Goal: Task Accomplishment & Management: Use online tool/utility

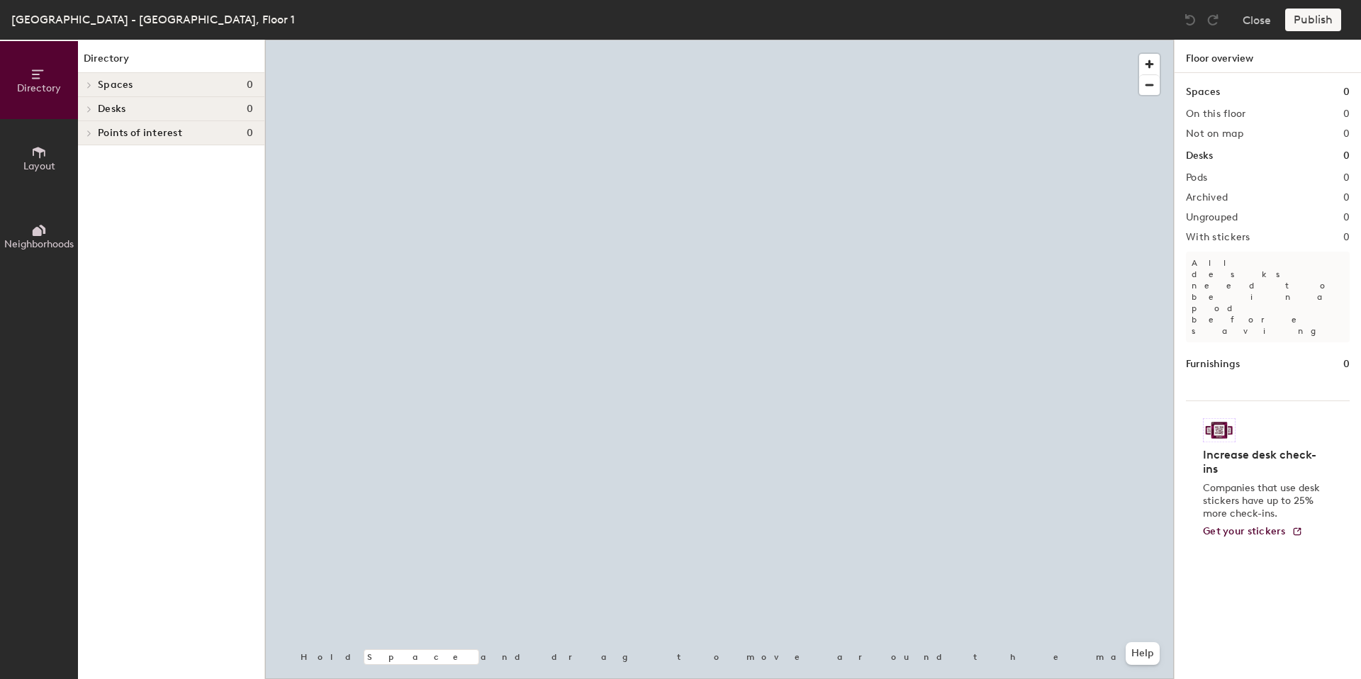
click at [35, 157] on icon at bounding box center [39, 153] width 16 height 16
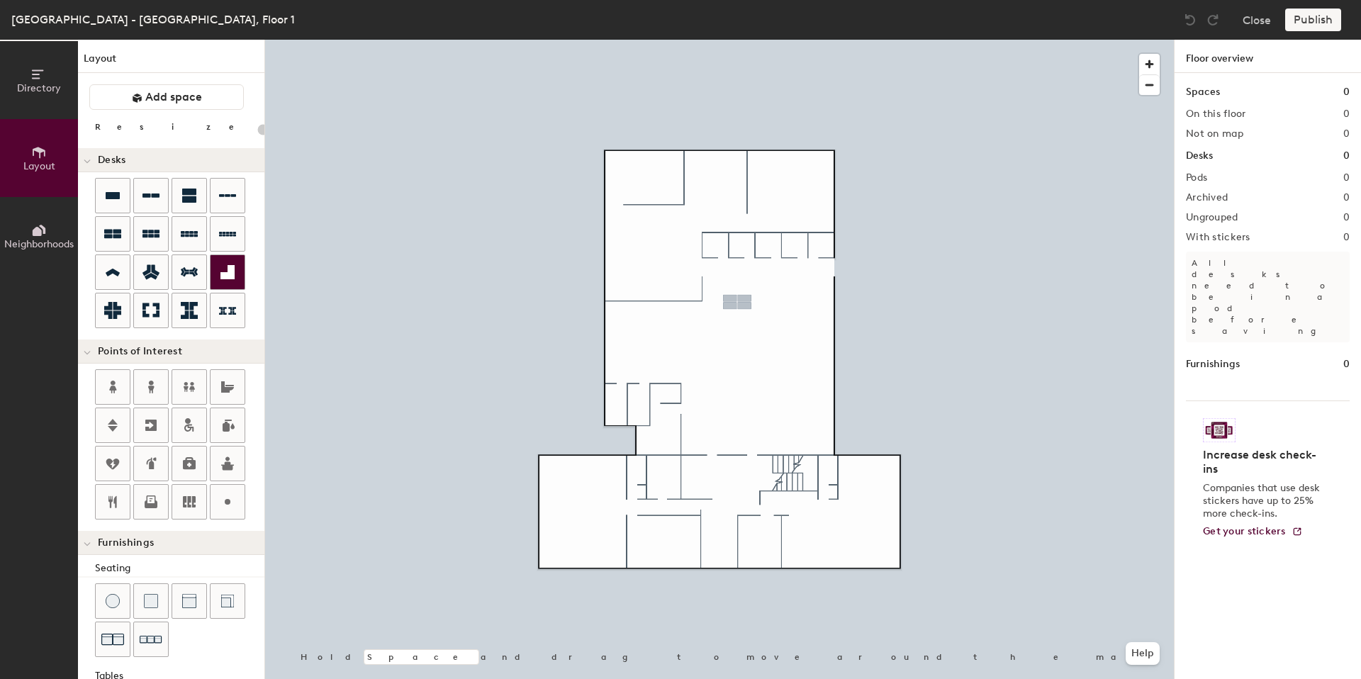
click at [737, 302] on div "Directory Layout Neighborhoods Layout Add space Resize Desks Points of Interest…" at bounding box center [680, 359] width 1361 height 639
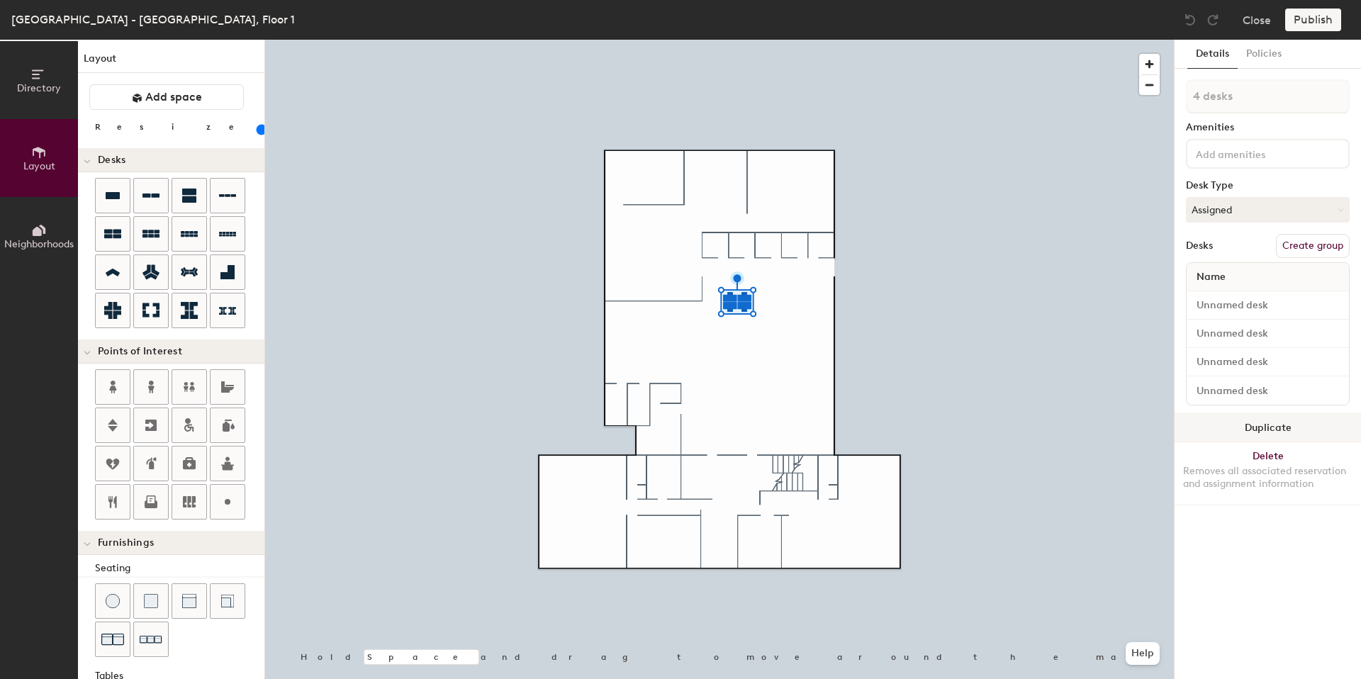
click at [1256, 433] on button "Duplicate" at bounding box center [1268, 428] width 186 height 28
click at [1279, 425] on button "Duplicate" at bounding box center [1268, 428] width 186 height 28
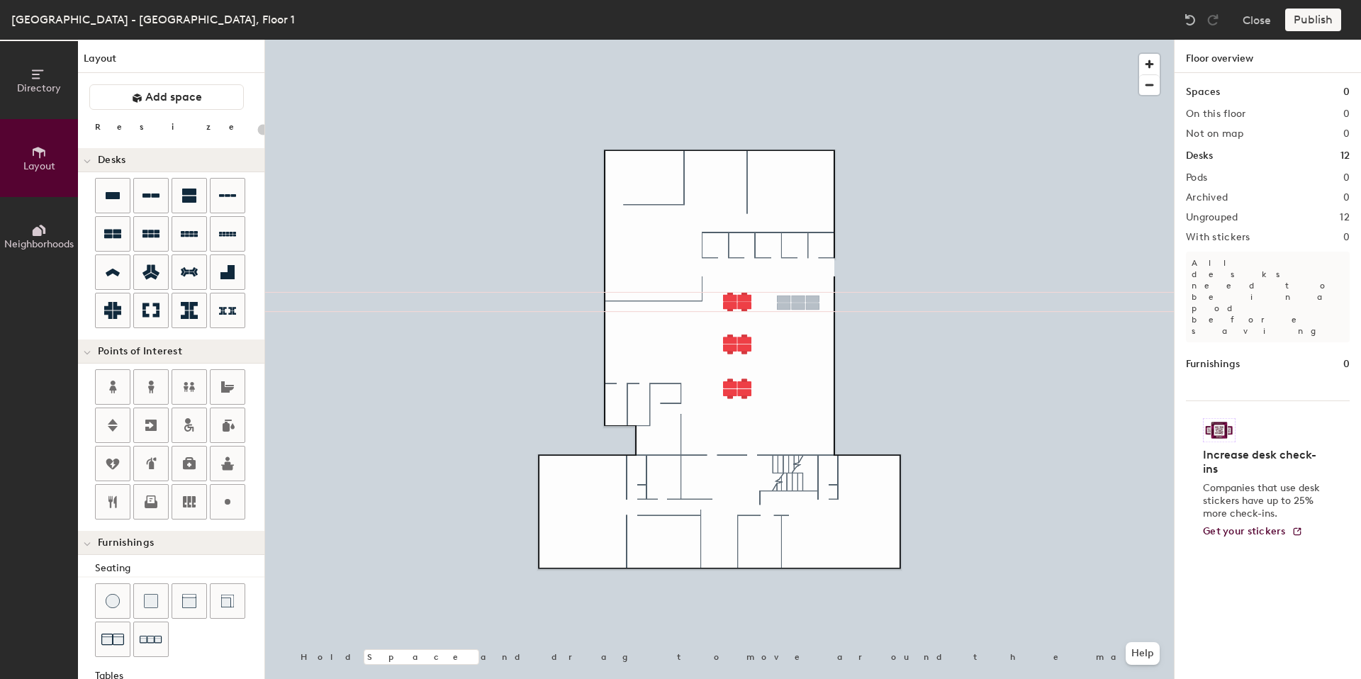
click at [798, 303] on div "Directory Layout Neighborhoods Layout Add space Resize Desks Points of Interest…" at bounding box center [680, 359] width 1361 height 639
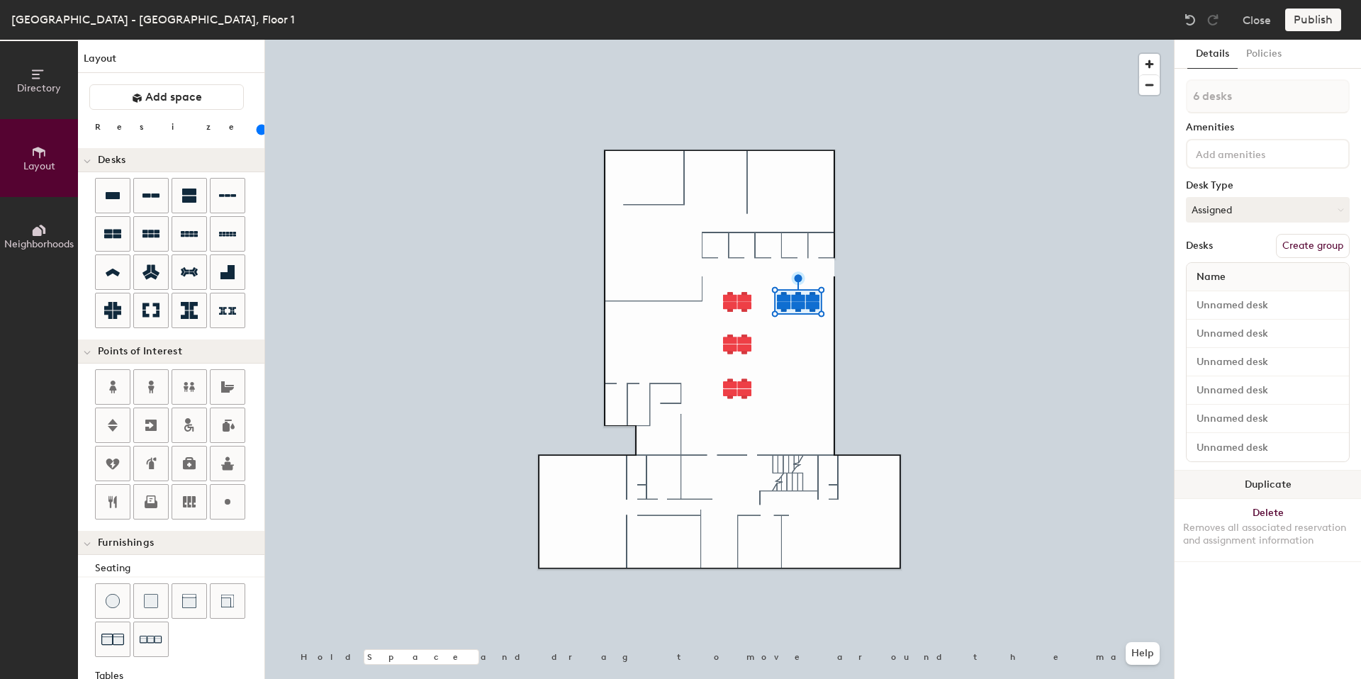
click at [1288, 474] on button "Duplicate" at bounding box center [1268, 485] width 186 height 28
click at [1296, 475] on button "Duplicate" at bounding box center [1268, 485] width 186 height 28
click at [897, 40] on div at bounding box center [719, 40] width 909 height 0
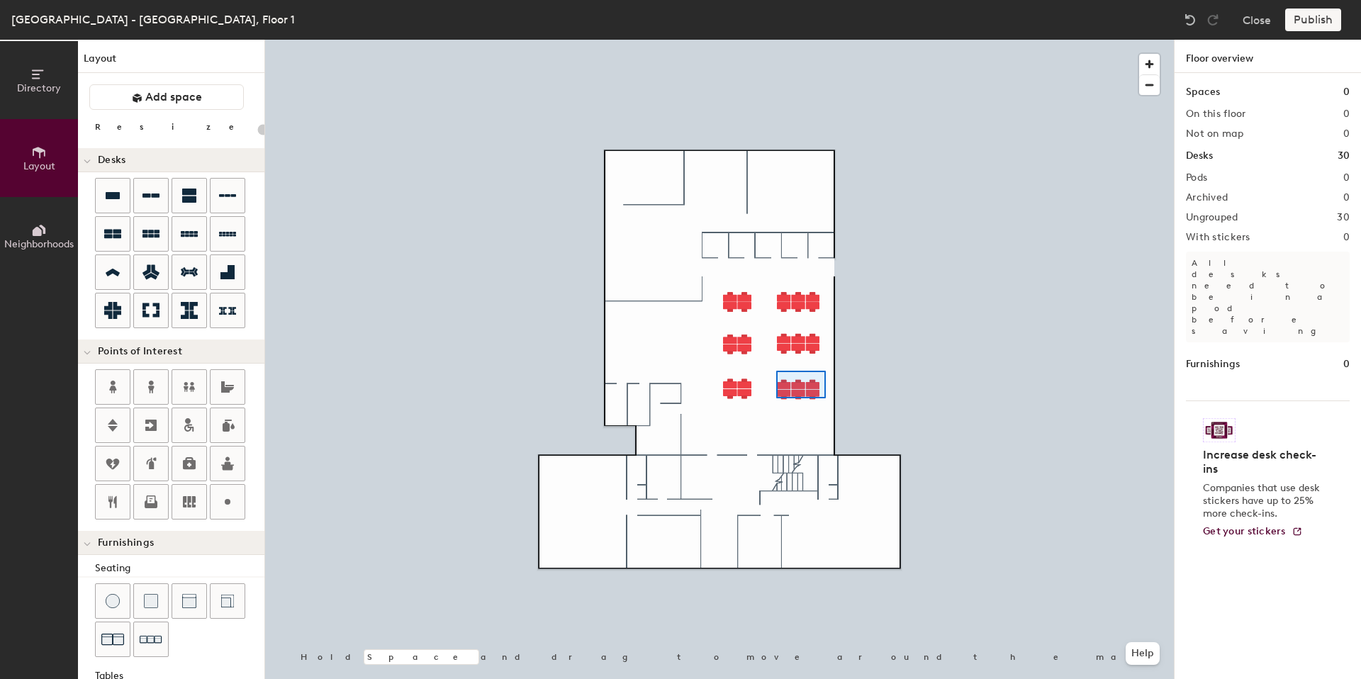
type input "100"
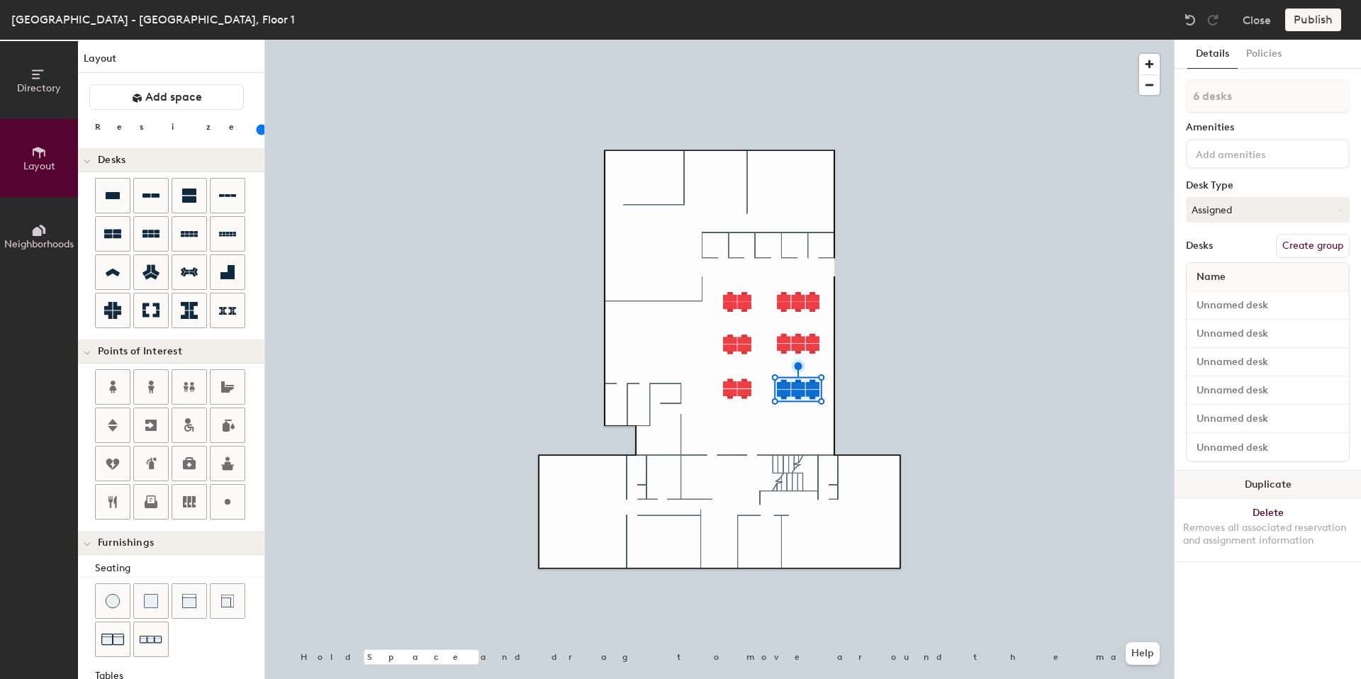
click at [1271, 478] on button "Duplicate" at bounding box center [1268, 485] width 186 height 28
type input "4 desks"
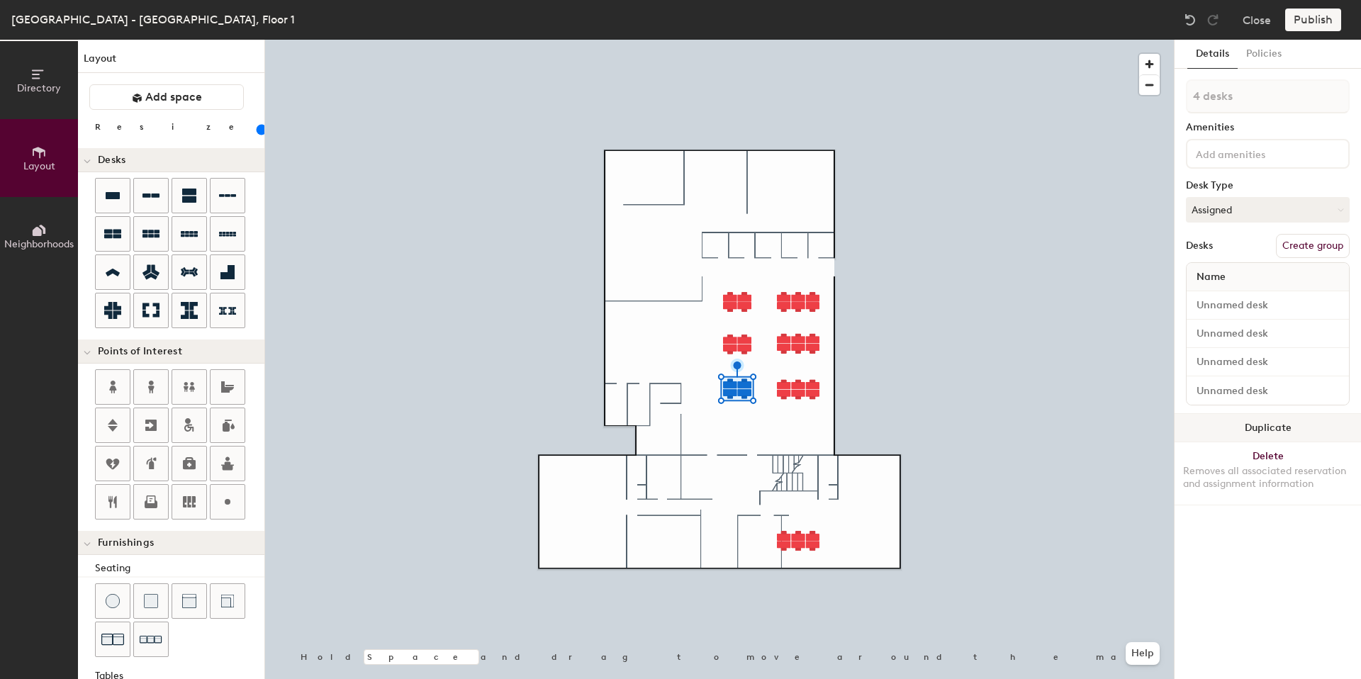
click at [1260, 424] on button "Duplicate" at bounding box center [1268, 428] width 186 height 28
click at [1267, 425] on button "Duplicate" at bounding box center [1268, 428] width 186 height 28
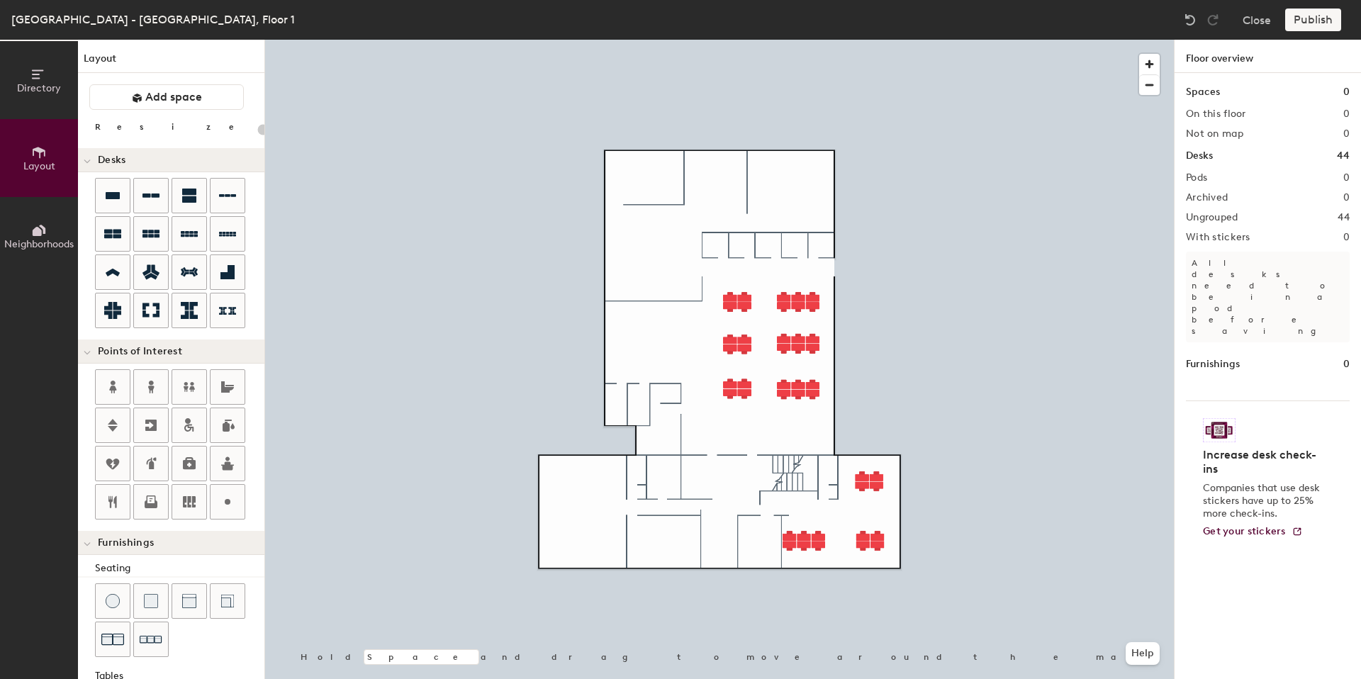
click at [566, 535] on div "Directory Layout Neighborhoods Layout Add space Resize Desks Points of Interest…" at bounding box center [680, 359] width 1361 height 639
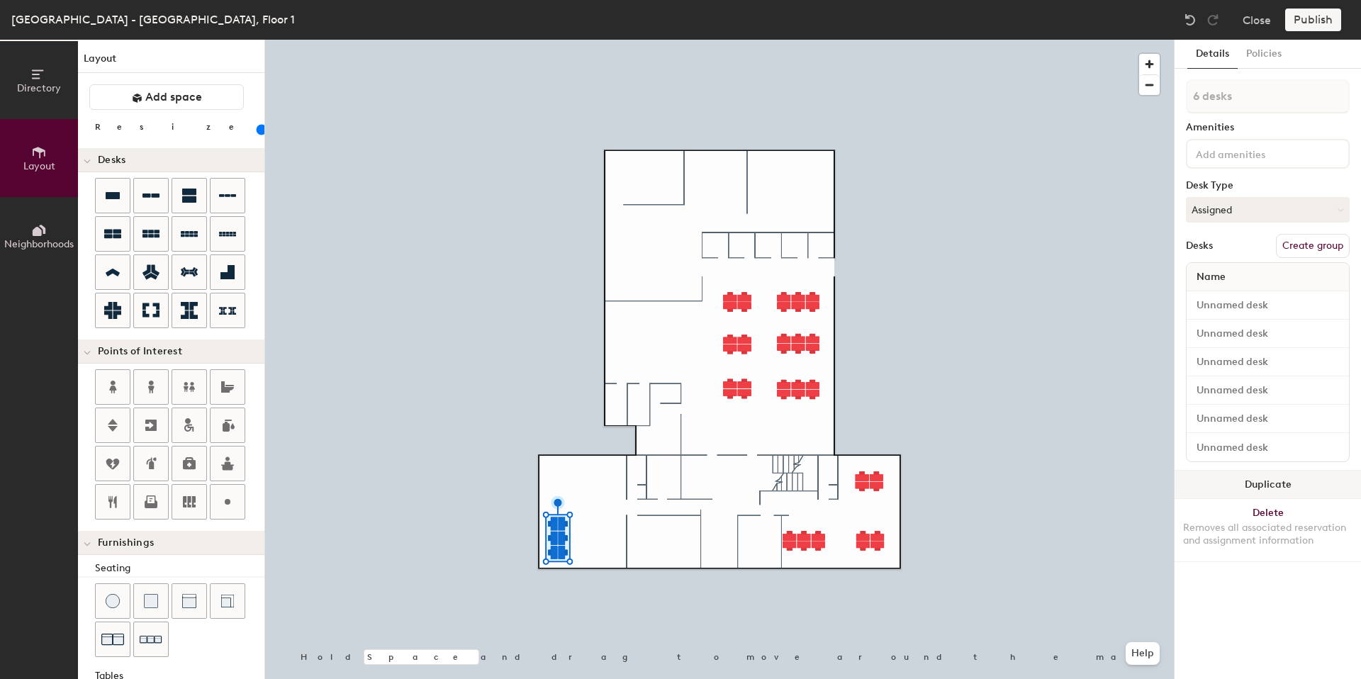
click at [1267, 482] on button "Duplicate" at bounding box center [1268, 485] width 186 height 28
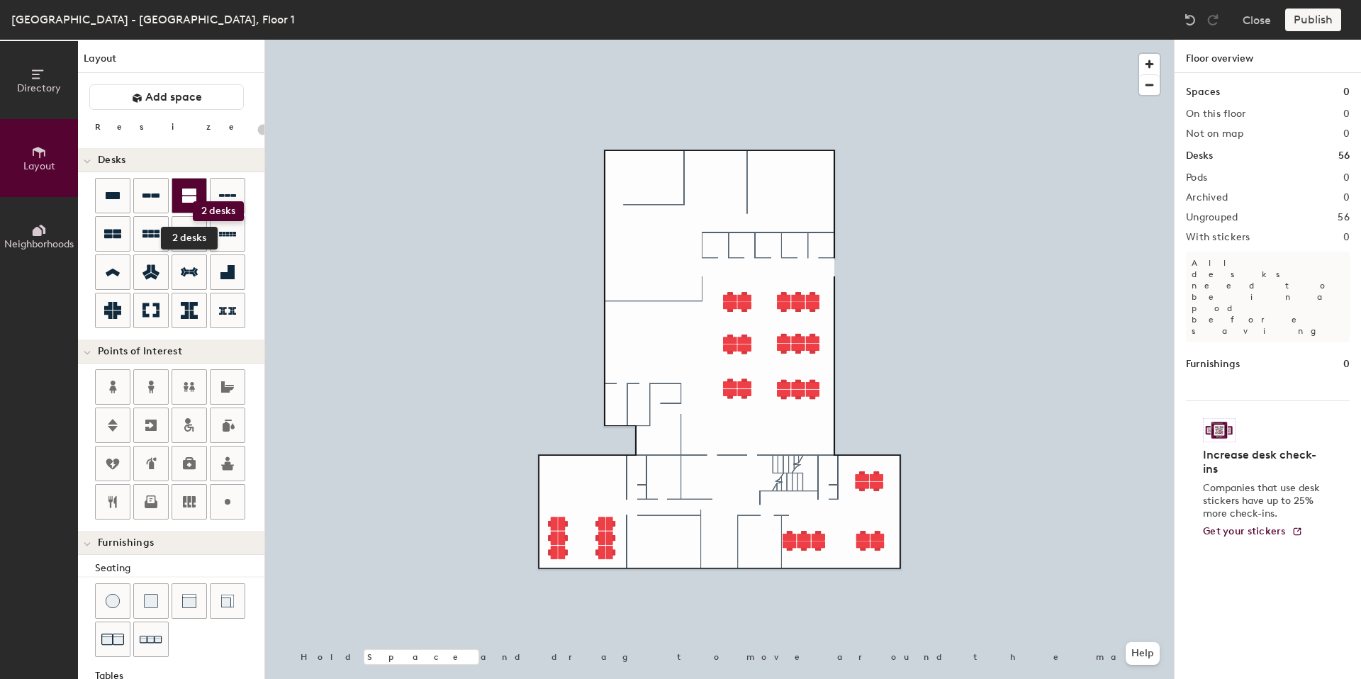
click at [191, 201] on icon at bounding box center [189, 196] width 14 height 14
click at [559, 481] on div "Directory Layout Neighborhoods Layout Add space Resize Desks Points of Interest…" at bounding box center [680, 359] width 1361 height 639
type input "100"
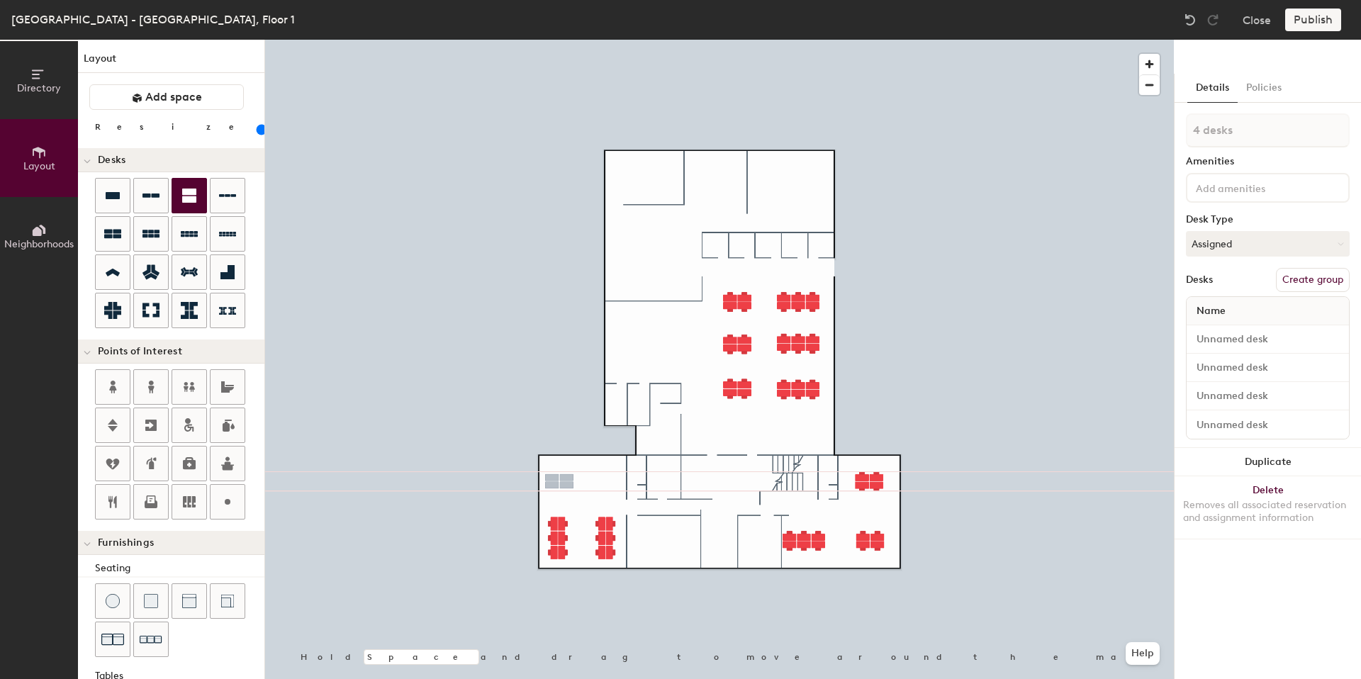
type input "2 desks"
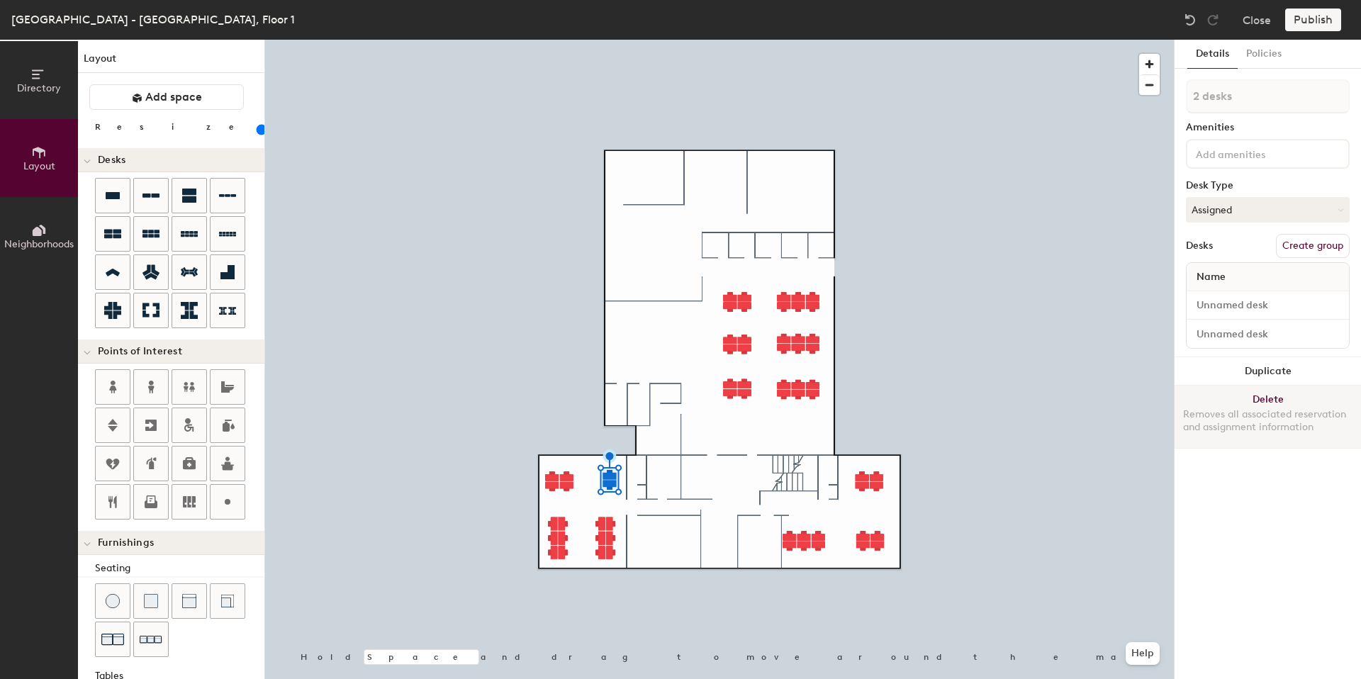
click at [1260, 396] on button "Delete Removes all associated reservation and assignment information" at bounding box center [1268, 417] width 186 height 62
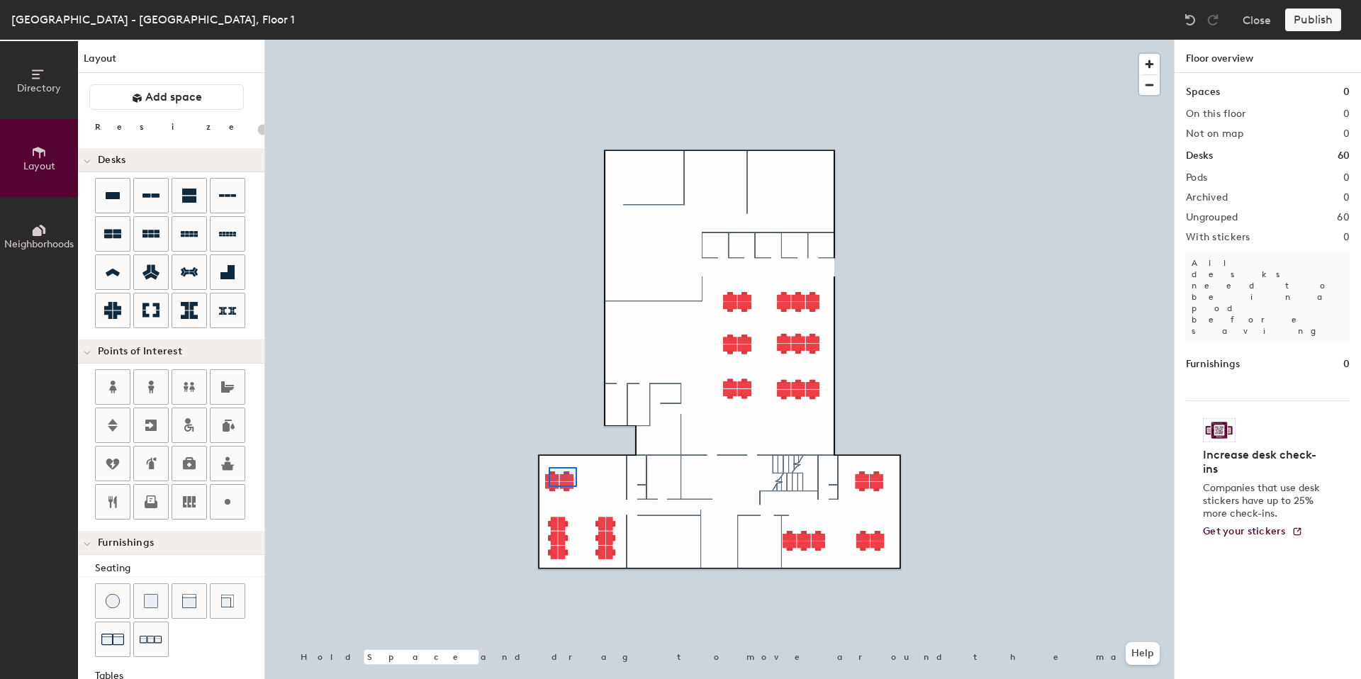
click at [531, 40] on div at bounding box center [719, 40] width 909 height 0
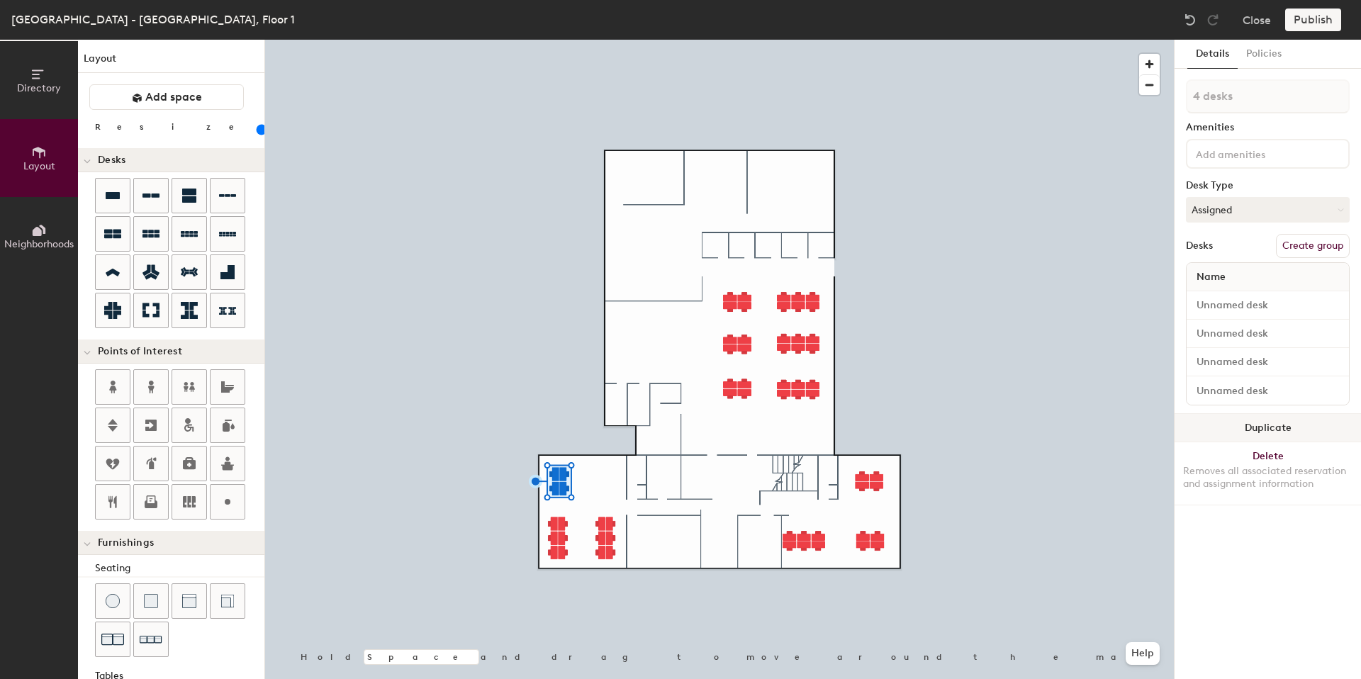
click at [1272, 430] on button "Duplicate" at bounding box center [1268, 428] width 186 height 28
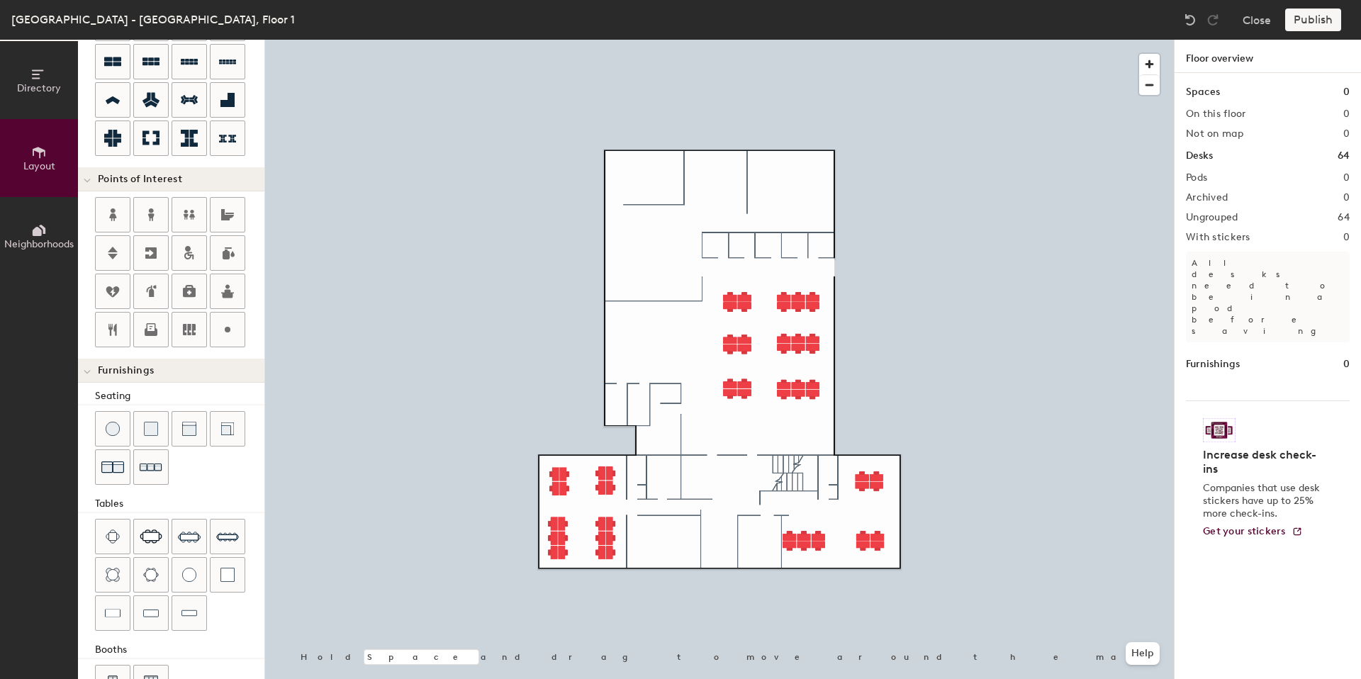
scroll to position [216, 0]
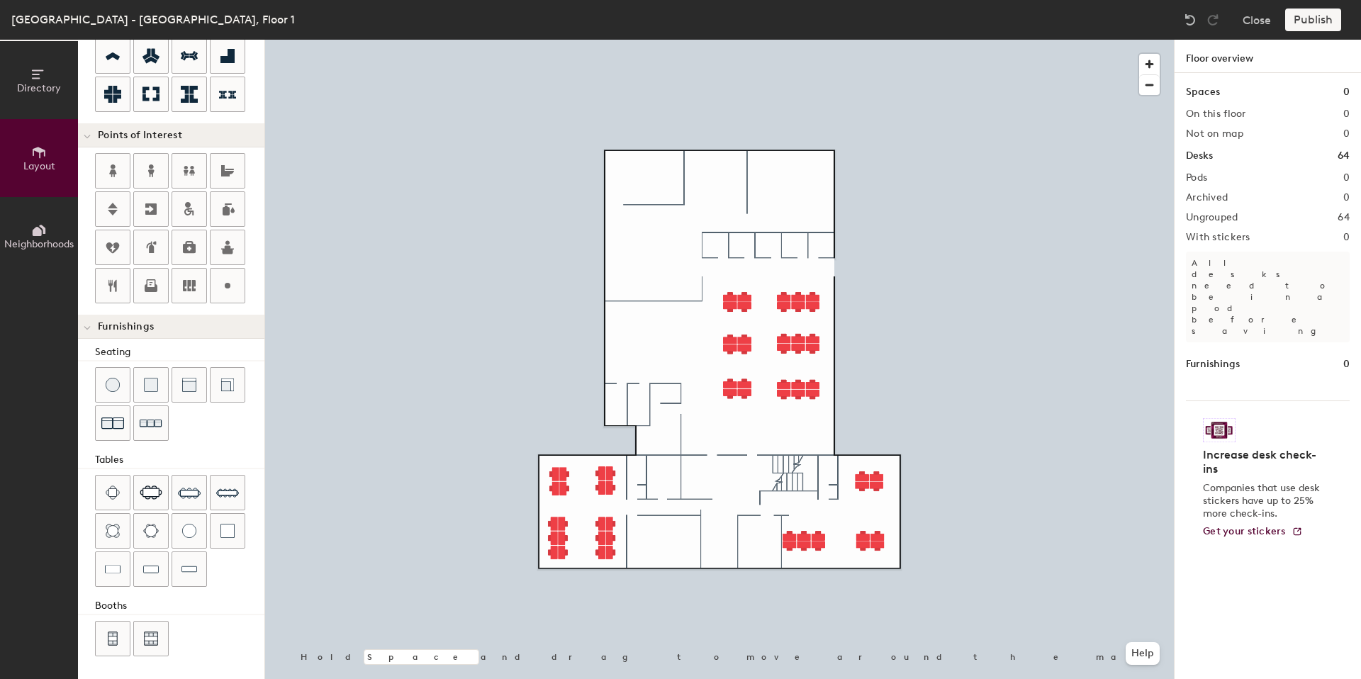
click at [666, 532] on div "Directory Layout Neighborhoods Layout Add space Resize Desks Points of Interest…" at bounding box center [680, 359] width 1361 height 639
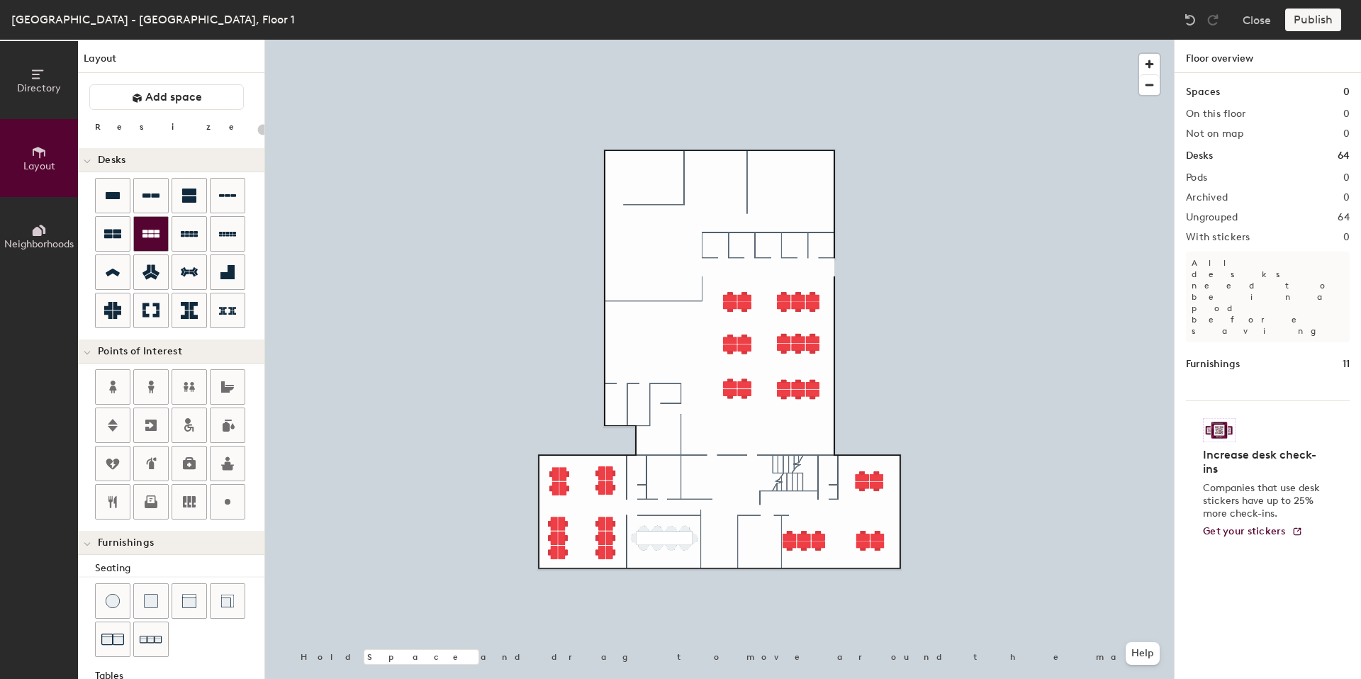
click at [155, 234] on icon at bounding box center [150, 233] width 17 height 17
click at [632, 244] on div "Directory Layout Neighborhoods Layout Add space Resize Desks Points of Interest…" at bounding box center [680, 359] width 1361 height 639
type input "100"
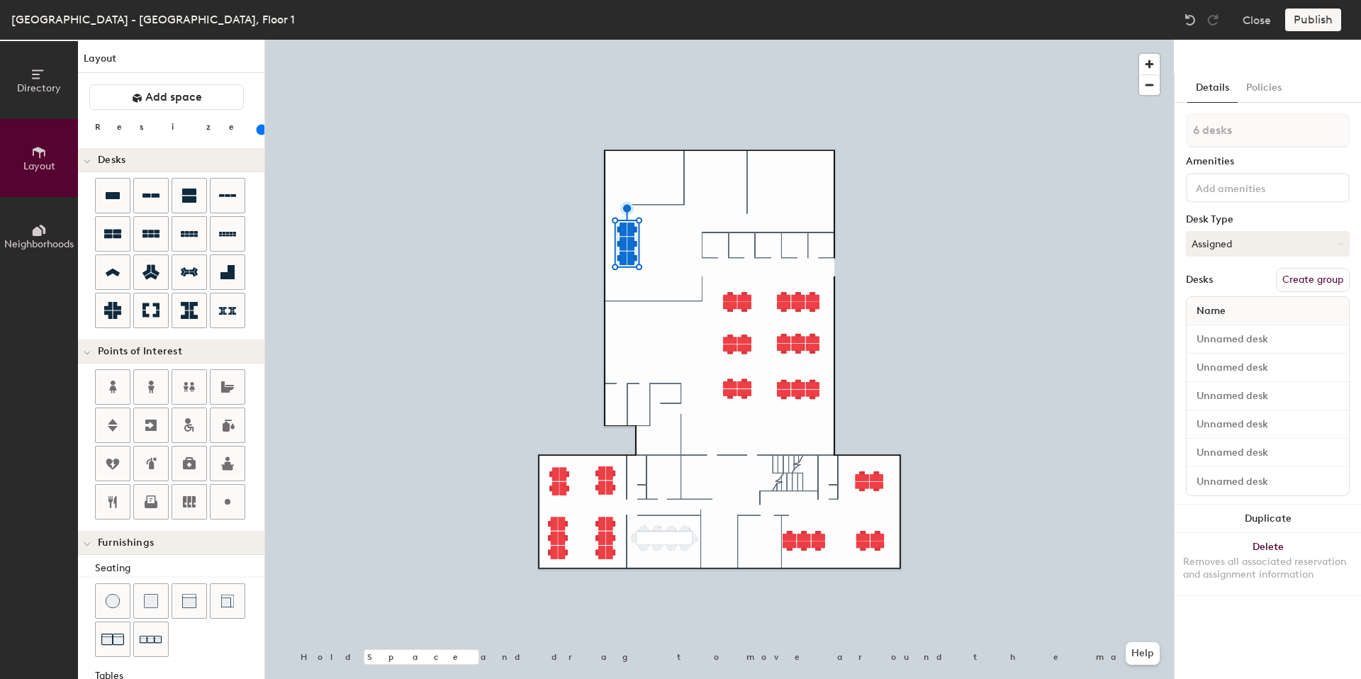
type input "1 desk"
click at [660, 40] on div at bounding box center [719, 40] width 909 height 0
click at [1266, 518] on button "Duplicate" at bounding box center [1268, 519] width 186 height 28
click at [636, 40] on div at bounding box center [719, 40] width 909 height 0
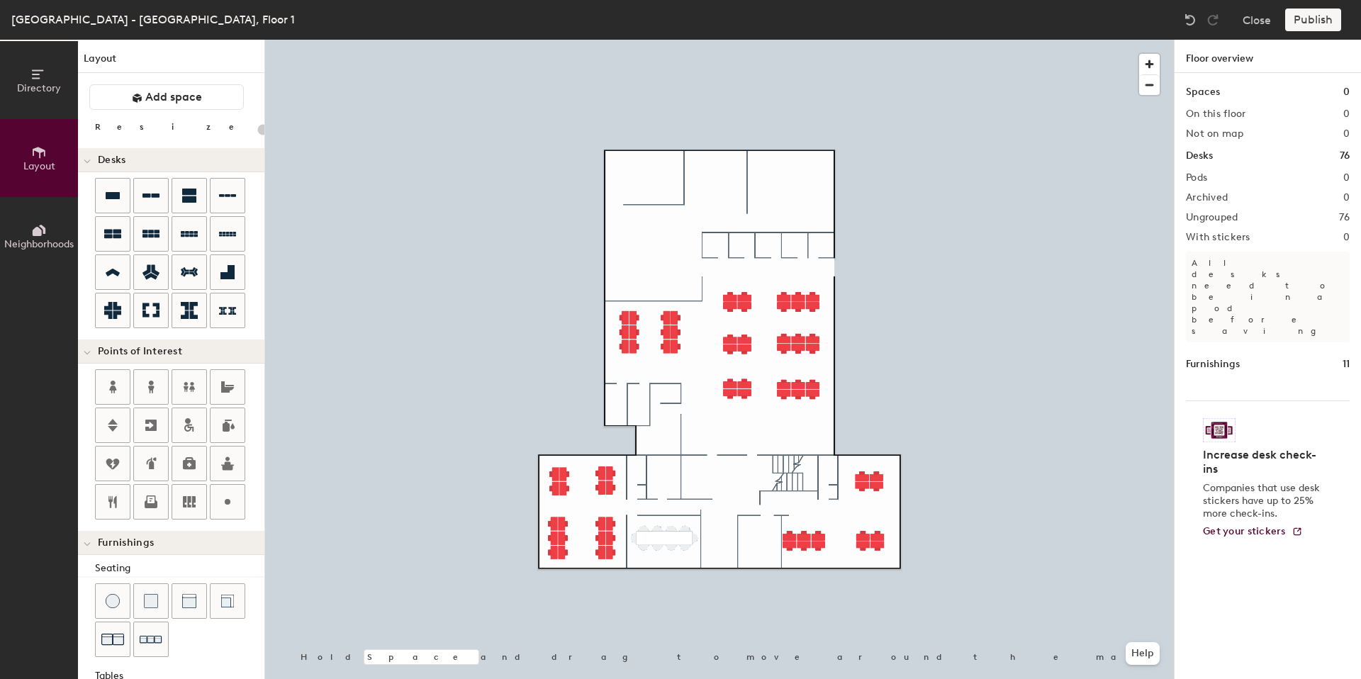
click at [702, 189] on div "Directory Layout Neighborhoods Layout Add space Resize Desks Points of Interest…" at bounding box center [680, 359] width 1361 height 639
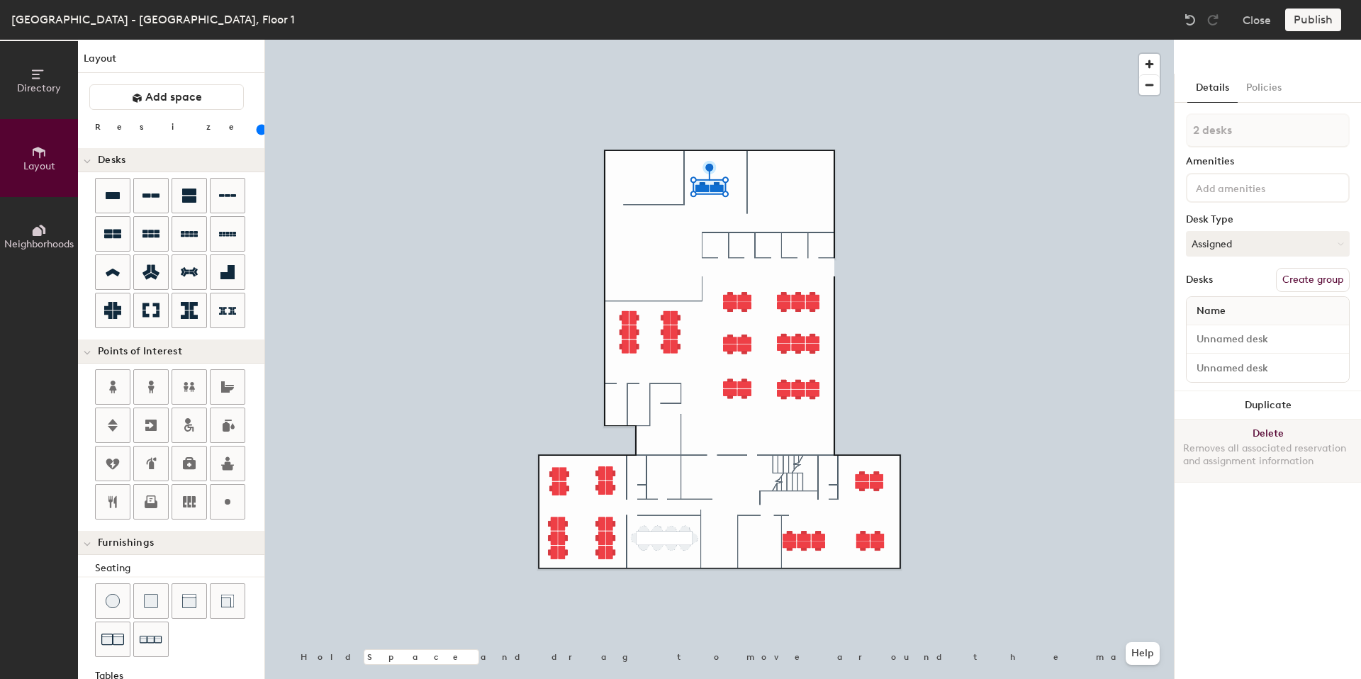
click at [1275, 432] on button "Delete Removes all associated reservation and assignment information" at bounding box center [1268, 451] width 186 height 62
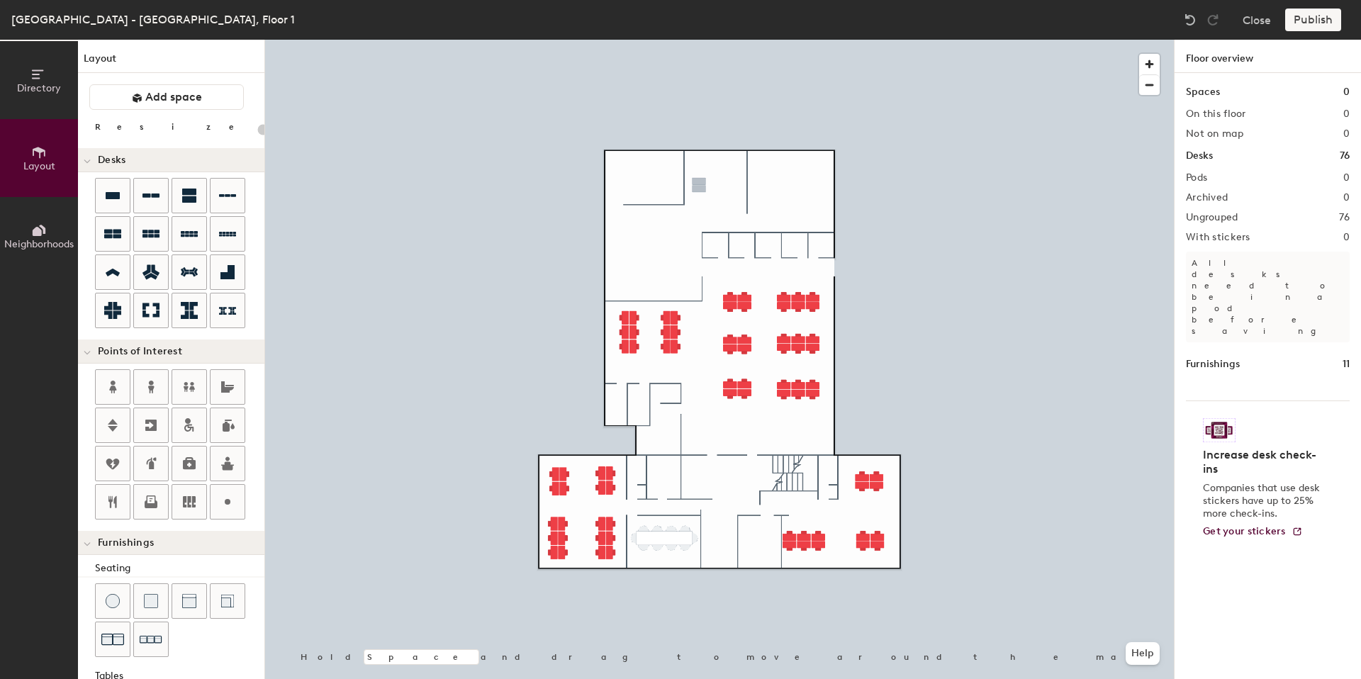
click at [694, 187] on div "Directory Layout Neighborhoods Layout Add space Resize Desks Points of Interest…" at bounding box center [680, 359] width 1361 height 639
click at [105, 230] on icon at bounding box center [112, 234] width 17 height 9
type input "100"
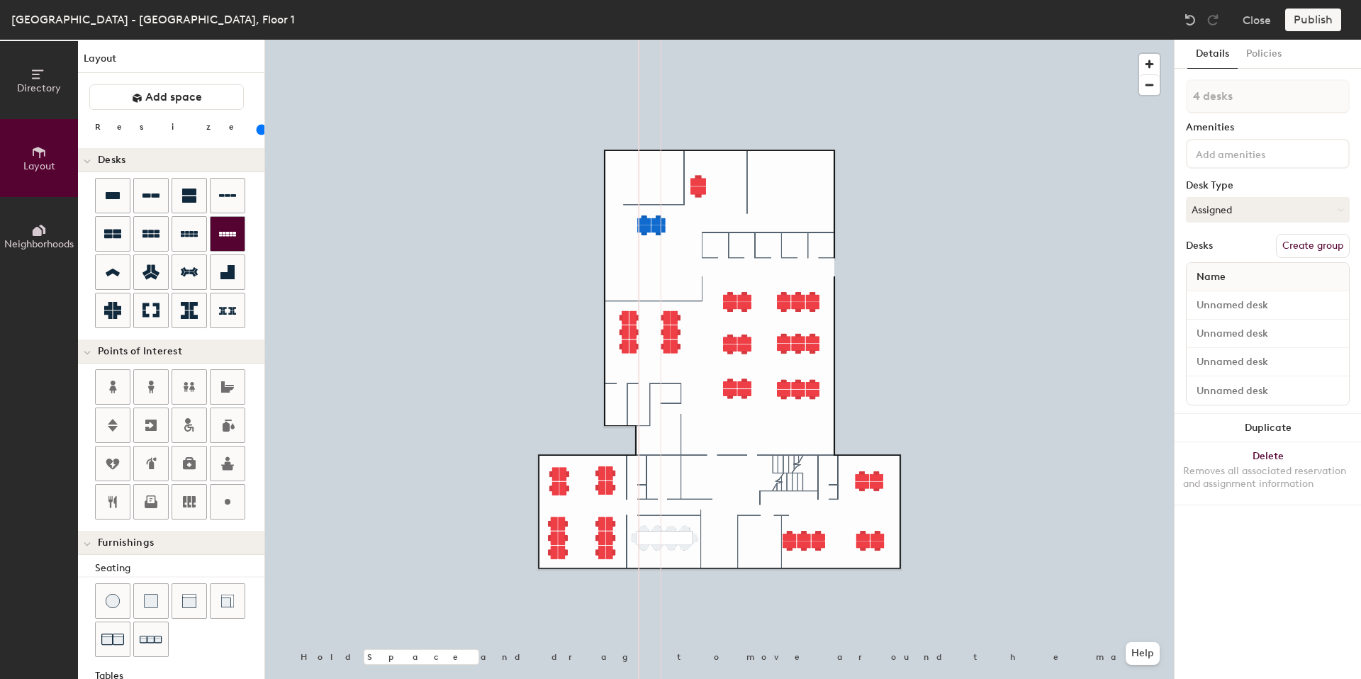
type input "1 desk"
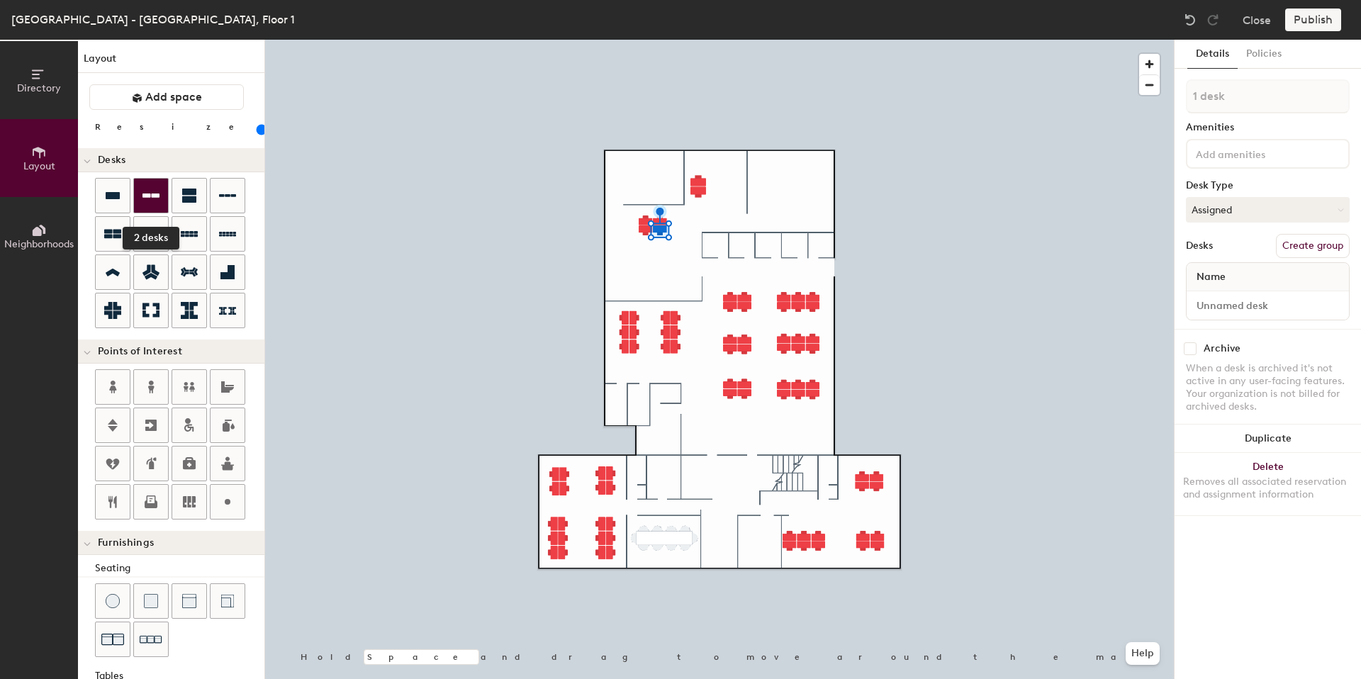
click at [157, 196] on icon at bounding box center [150, 196] width 17 height 4
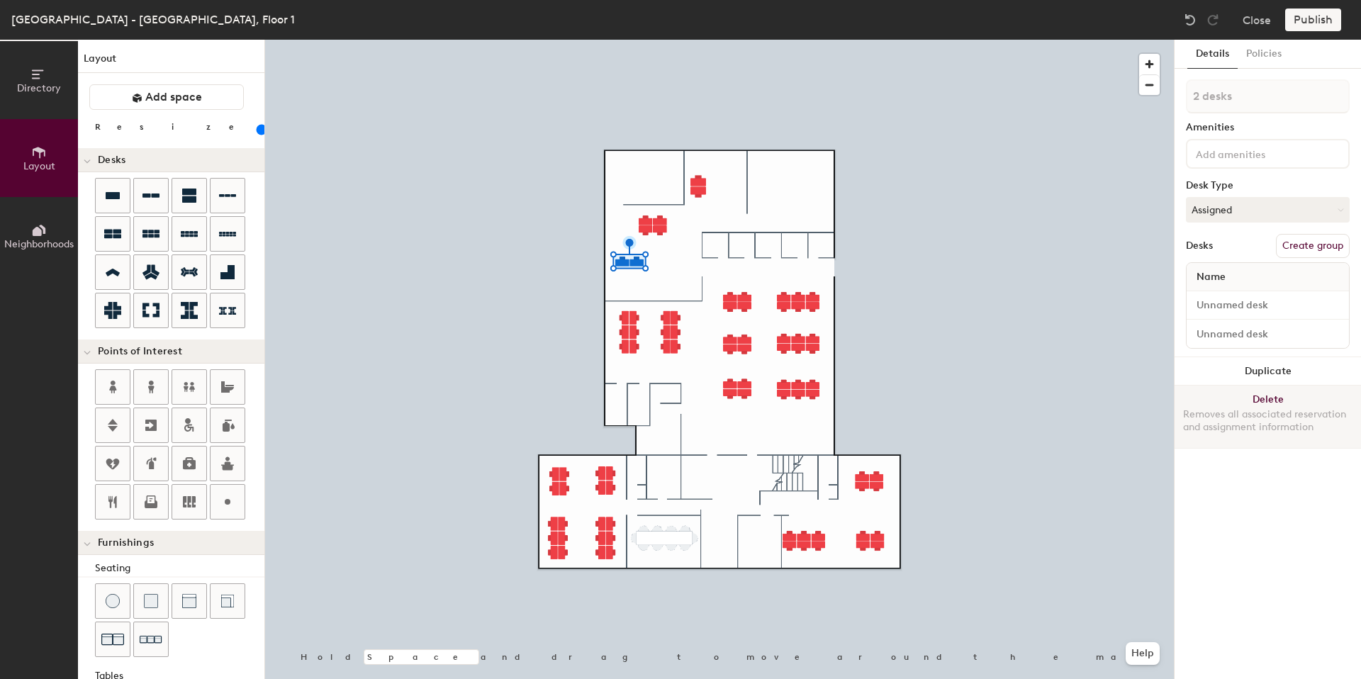
click at [1265, 398] on button "Delete Removes all associated reservation and assignment information" at bounding box center [1268, 417] width 186 height 62
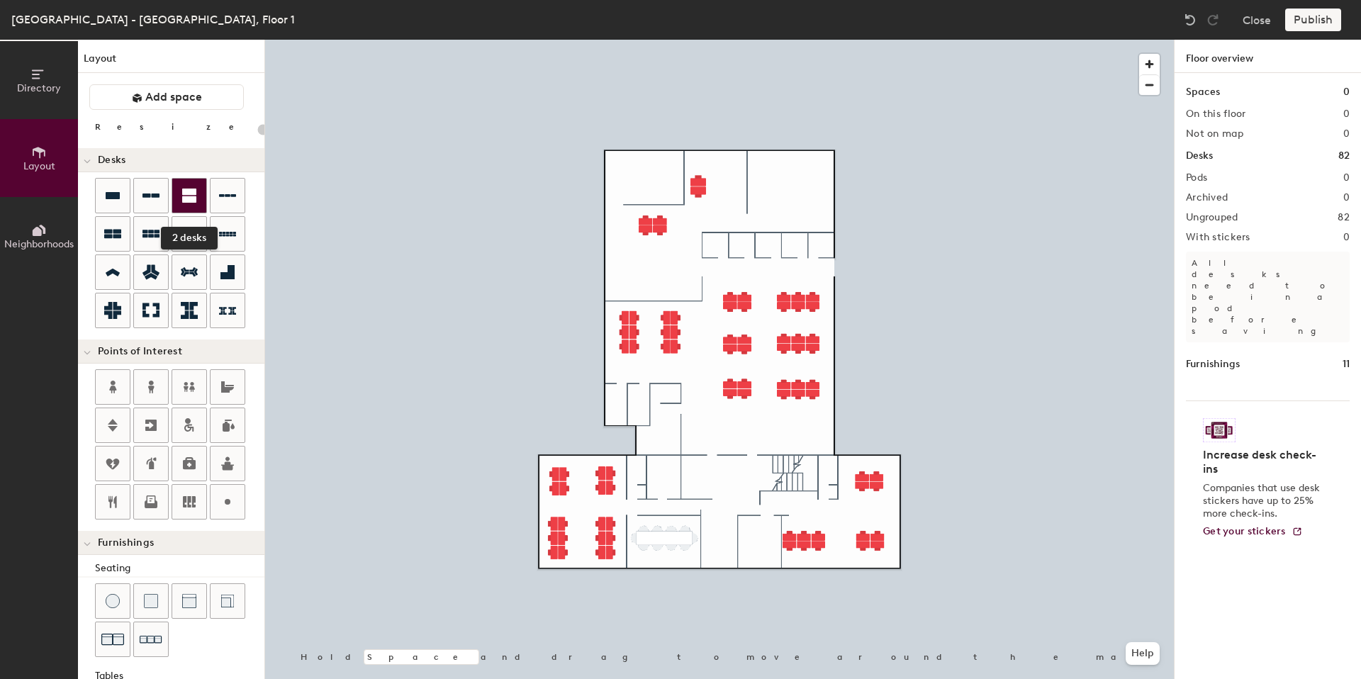
click at [180, 204] on div at bounding box center [189, 196] width 34 height 34
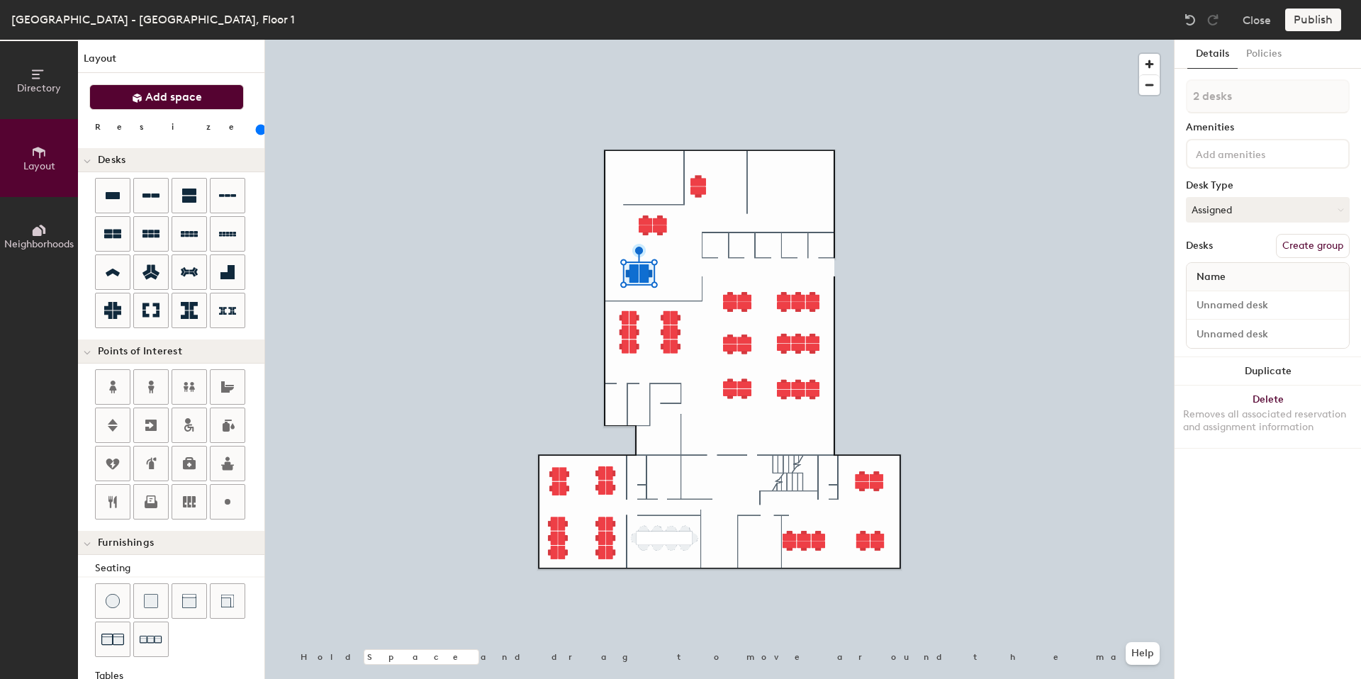
click at [154, 93] on span "Add space" at bounding box center [173, 97] width 57 height 14
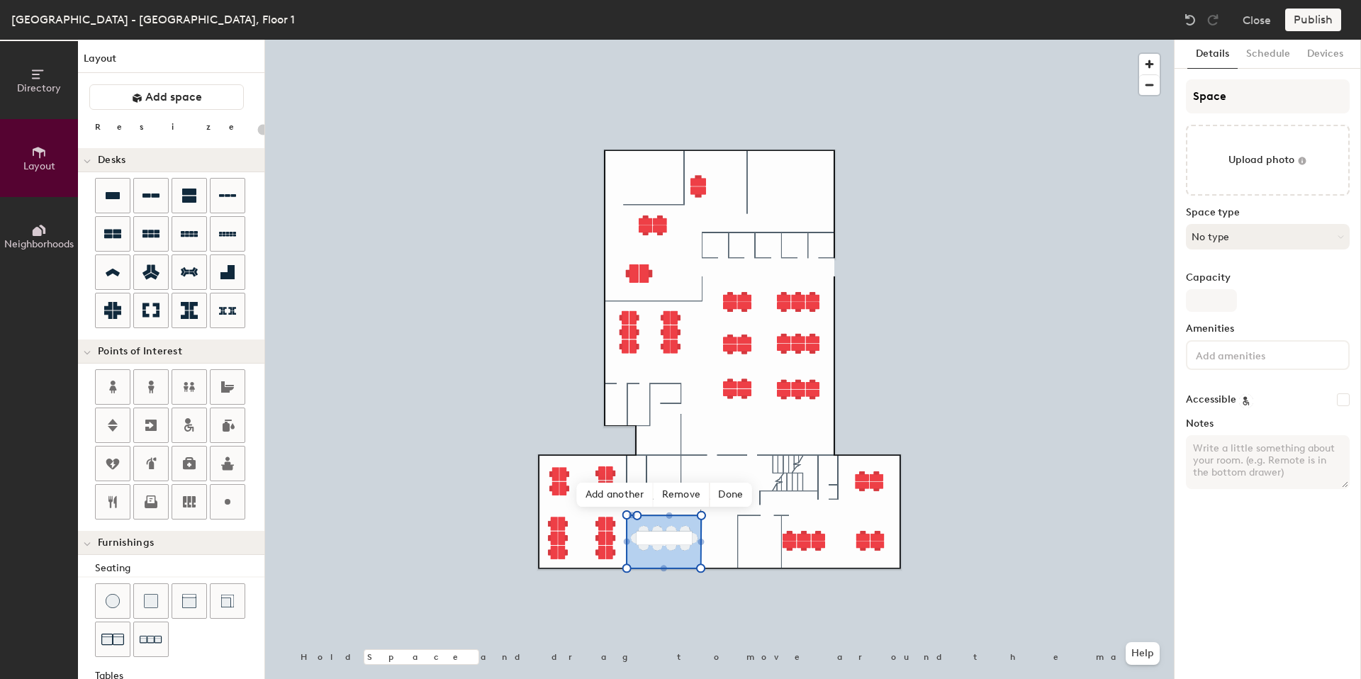
click at [1216, 238] on button "No type" at bounding box center [1268, 237] width 164 height 26
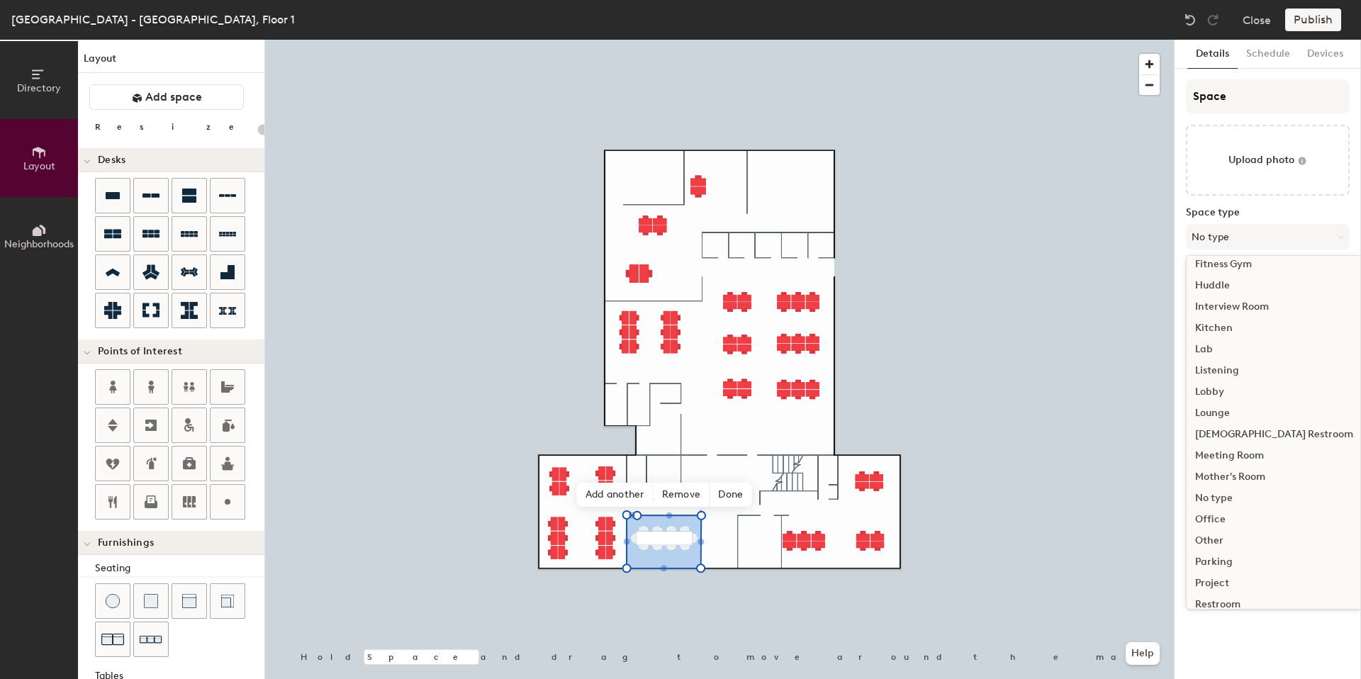
scroll to position [202, 0]
click at [1231, 451] on div "Meeting Room" at bounding box center [1274, 452] width 175 height 21
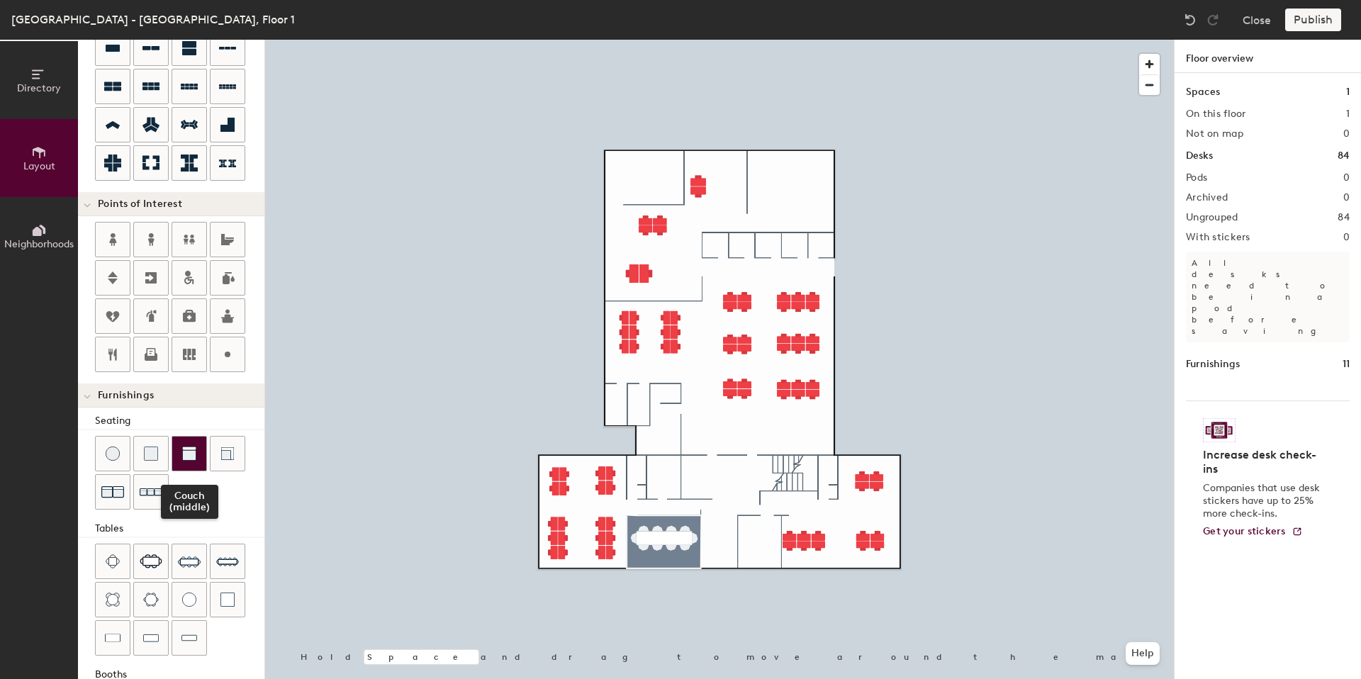
scroll to position [194, 0]
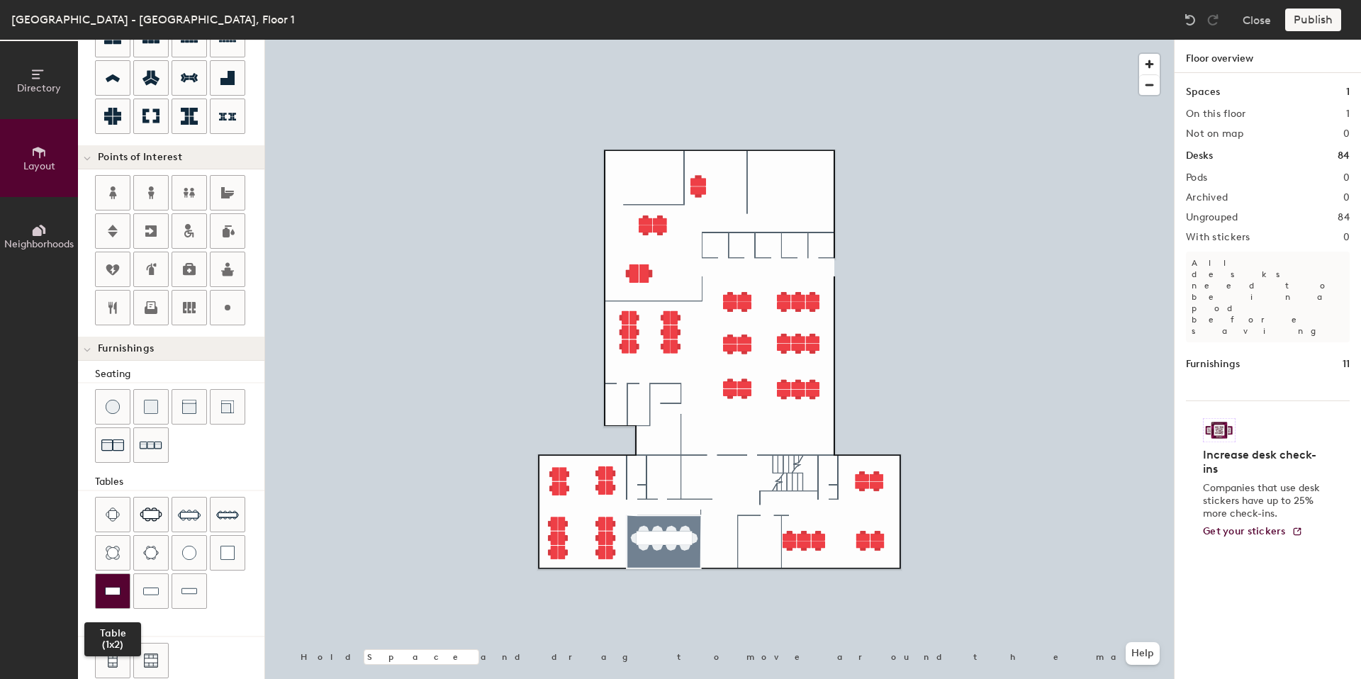
click at [108, 589] on img at bounding box center [113, 591] width 16 height 14
click at [719, 267] on span "Delete" at bounding box center [716, 271] width 50 height 24
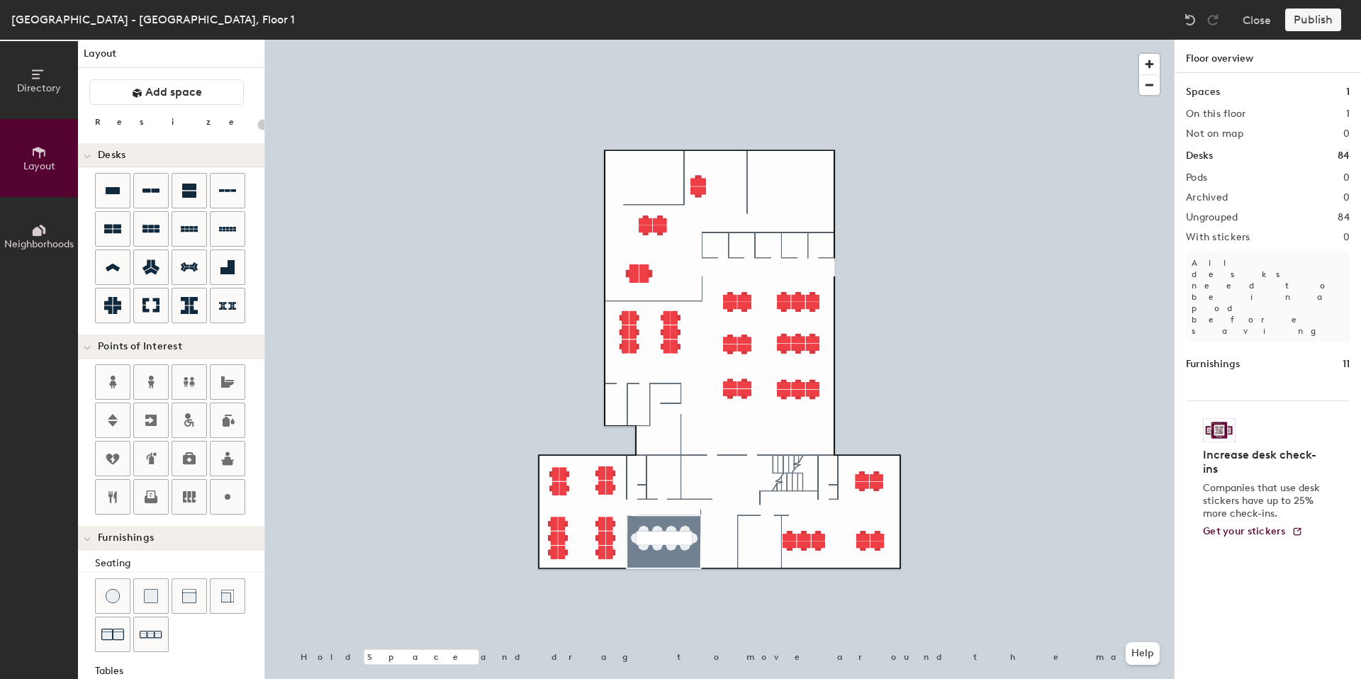
scroll to position [0, 0]
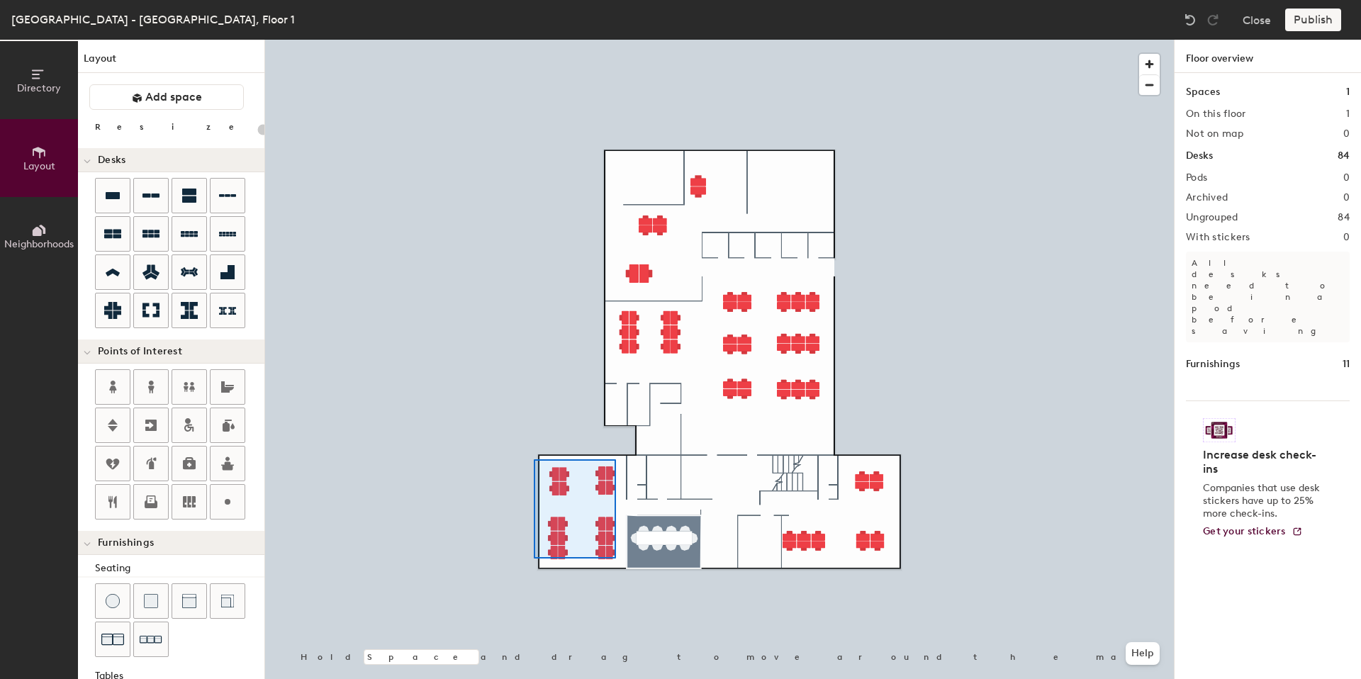
click at [530, 40] on div at bounding box center [719, 40] width 909 height 0
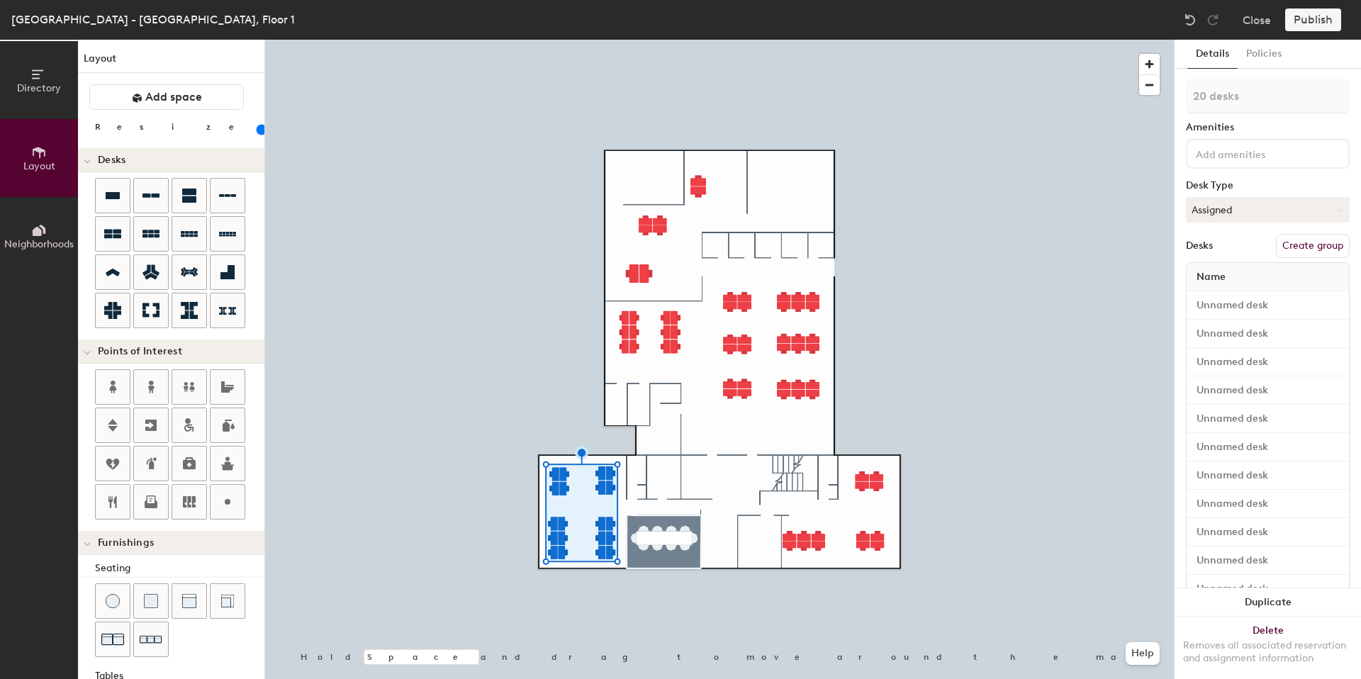
click at [1299, 239] on button "Create group" at bounding box center [1313, 246] width 74 height 24
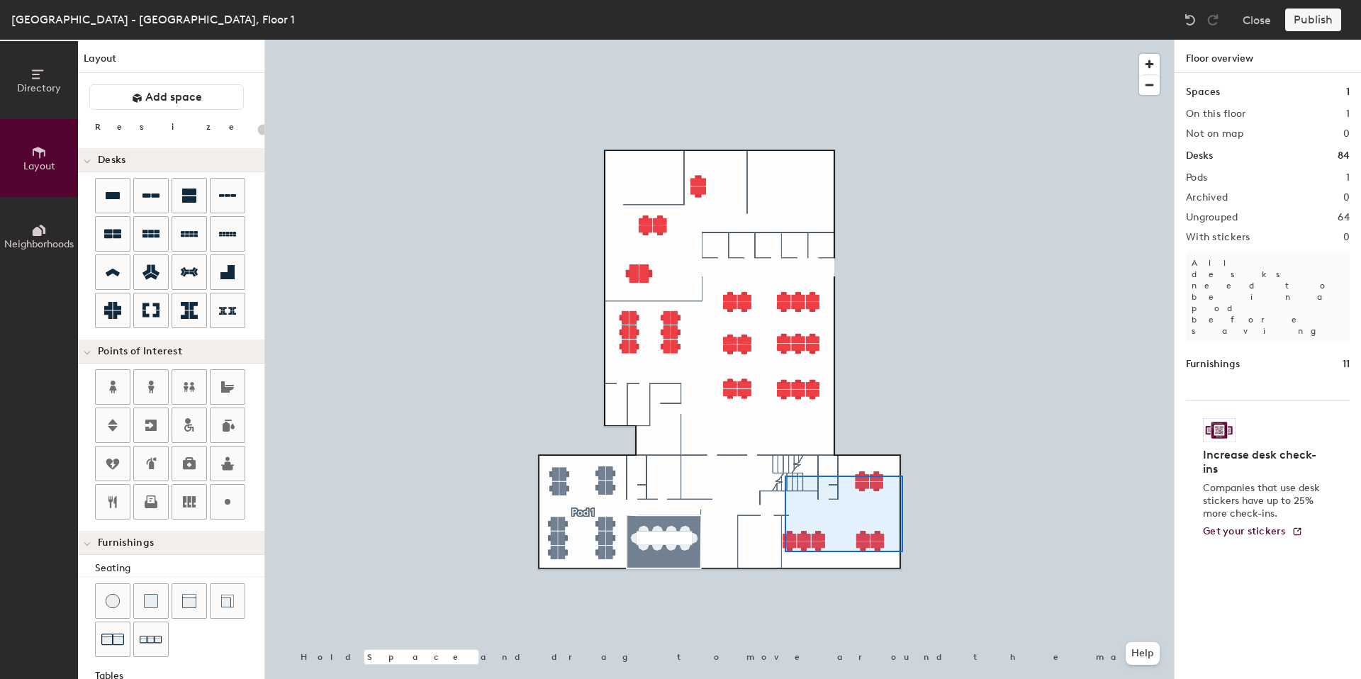
click at [784, 40] on div at bounding box center [719, 40] width 909 height 0
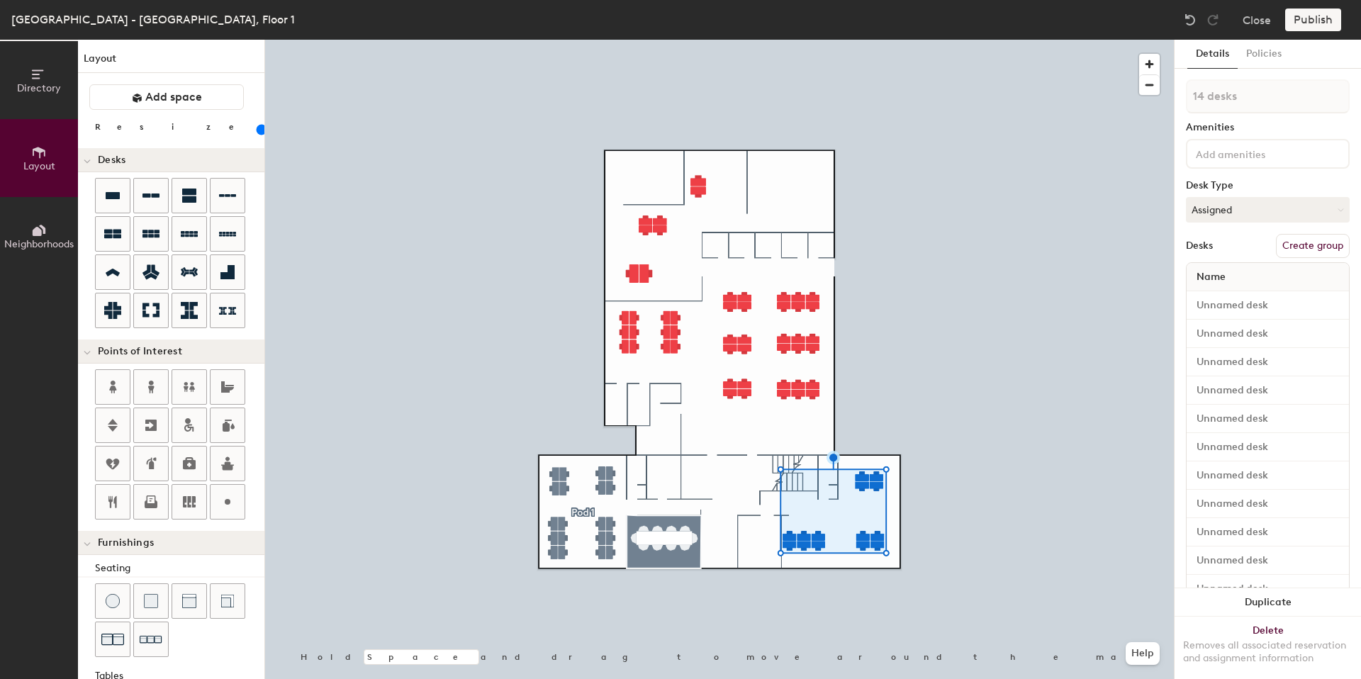
click at [1286, 250] on button "Create group" at bounding box center [1313, 246] width 74 height 24
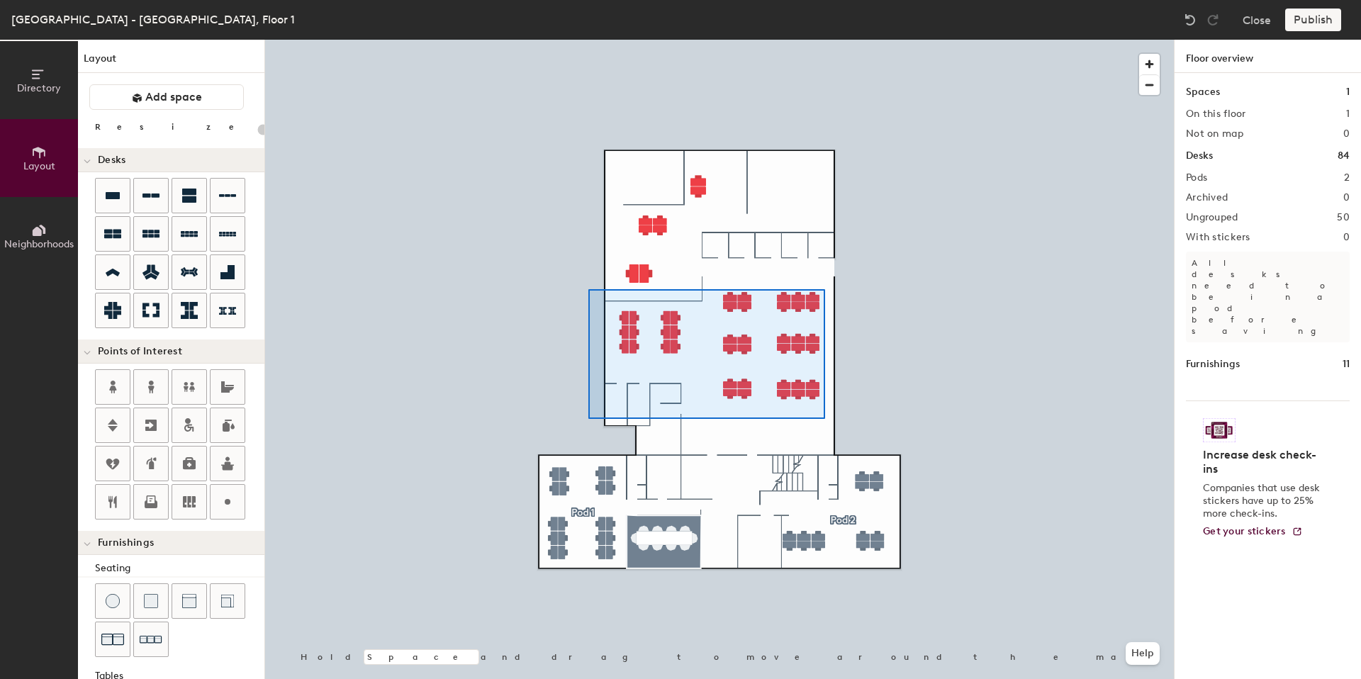
click at [590, 40] on div at bounding box center [719, 40] width 909 height 0
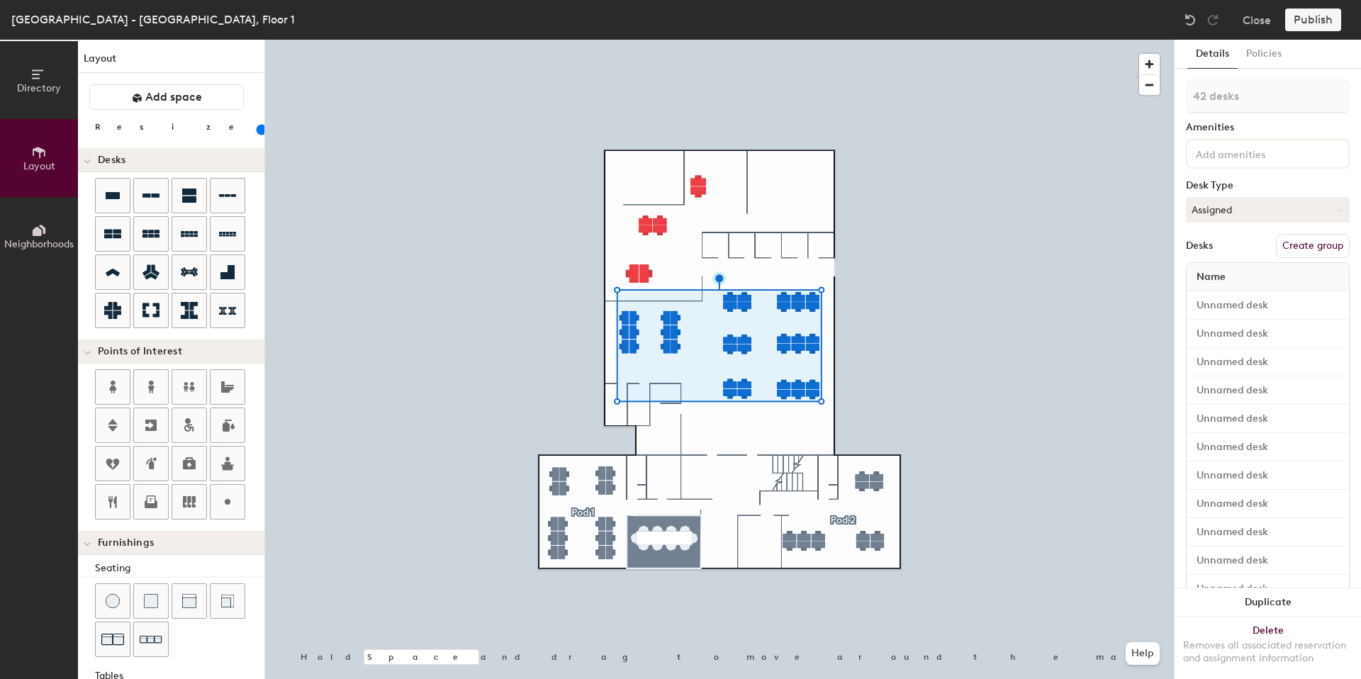
click at [1293, 249] on button "Create group" at bounding box center [1313, 246] width 74 height 24
click at [701, 40] on div at bounding box center [719, 40] width 909 height 0
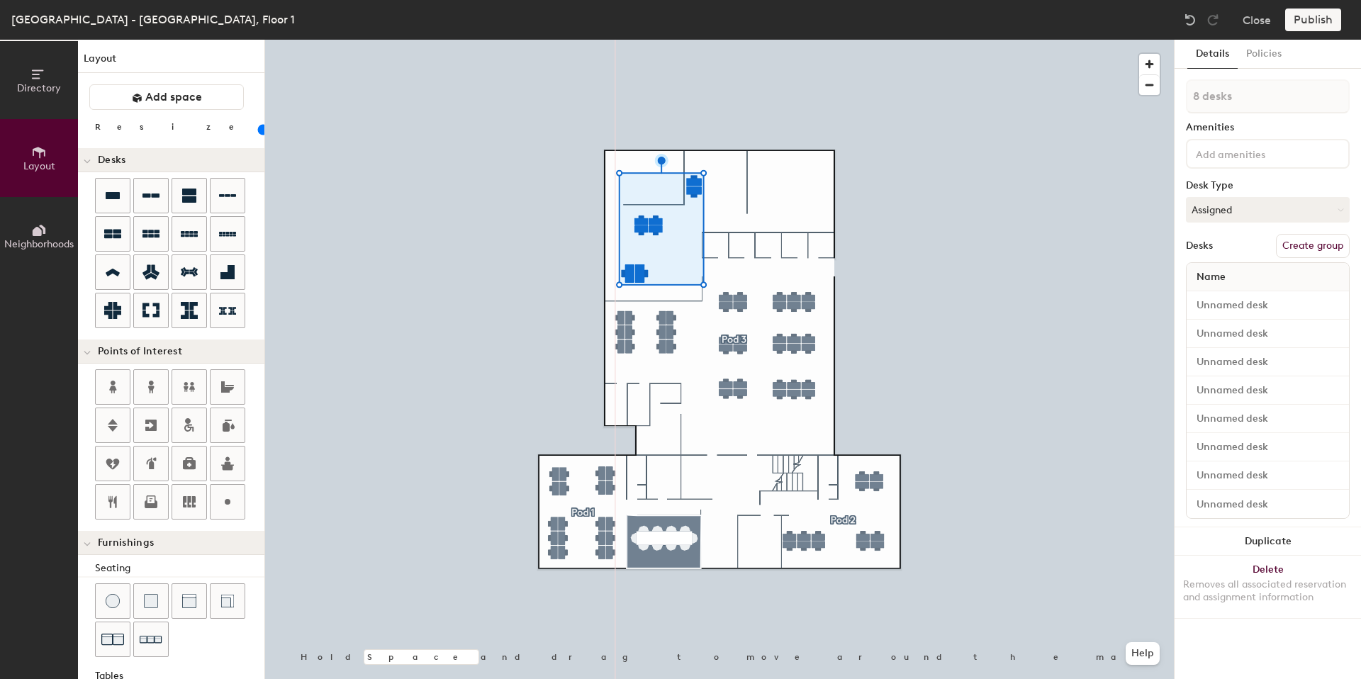
click at [1323, 245] on button "Create group" at bounding box center [1313, 246] width 74 height 24
click at [1060, 40] on div at bounding box center [719, 40] width 909 height 0
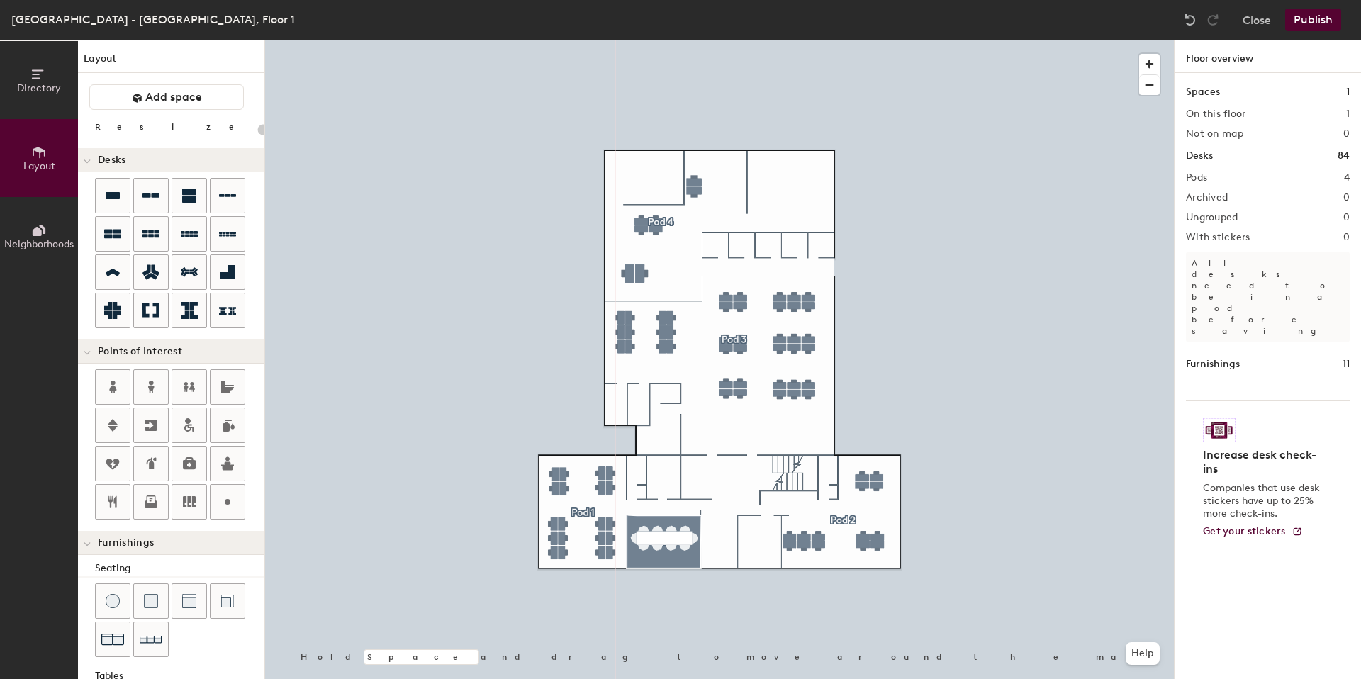
click at [1320, 21] on button "Publish" at bounding box center [1313, 20] width 56 height 23
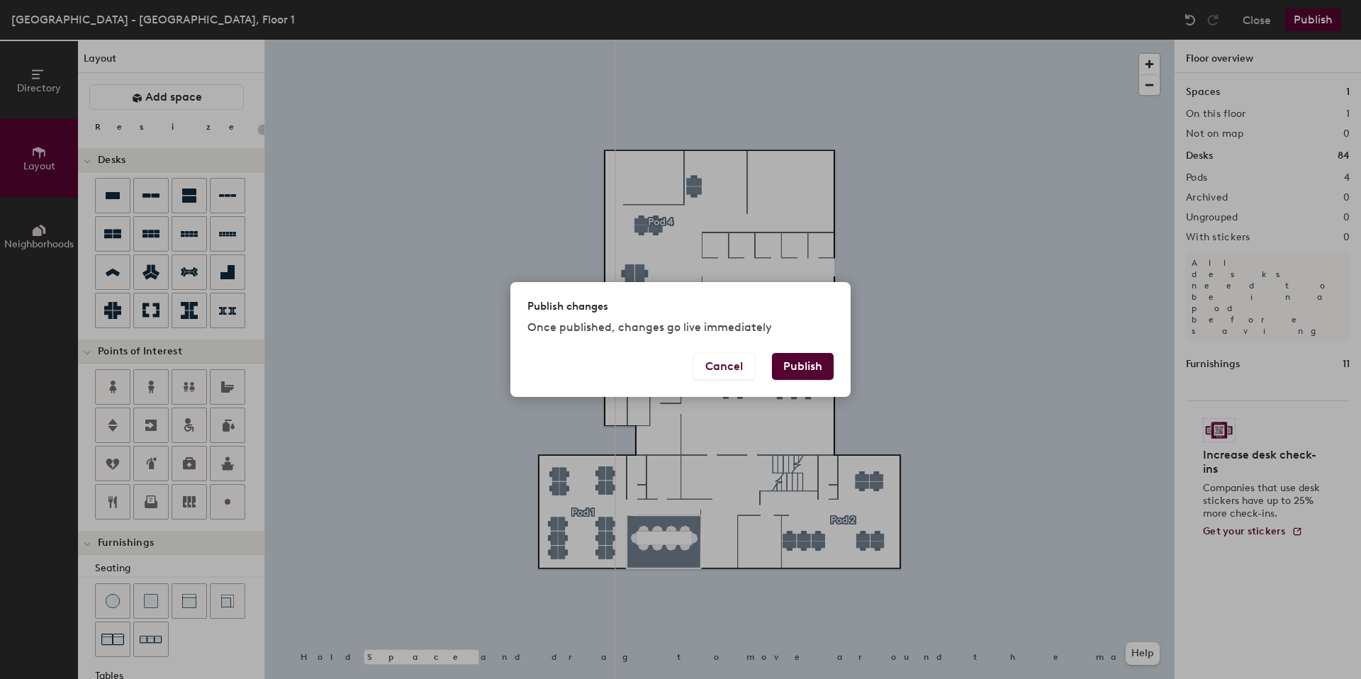
click at [818, 372] on button "Publish" at bounding box center [803, 366] width 62 height 27
type input "20"
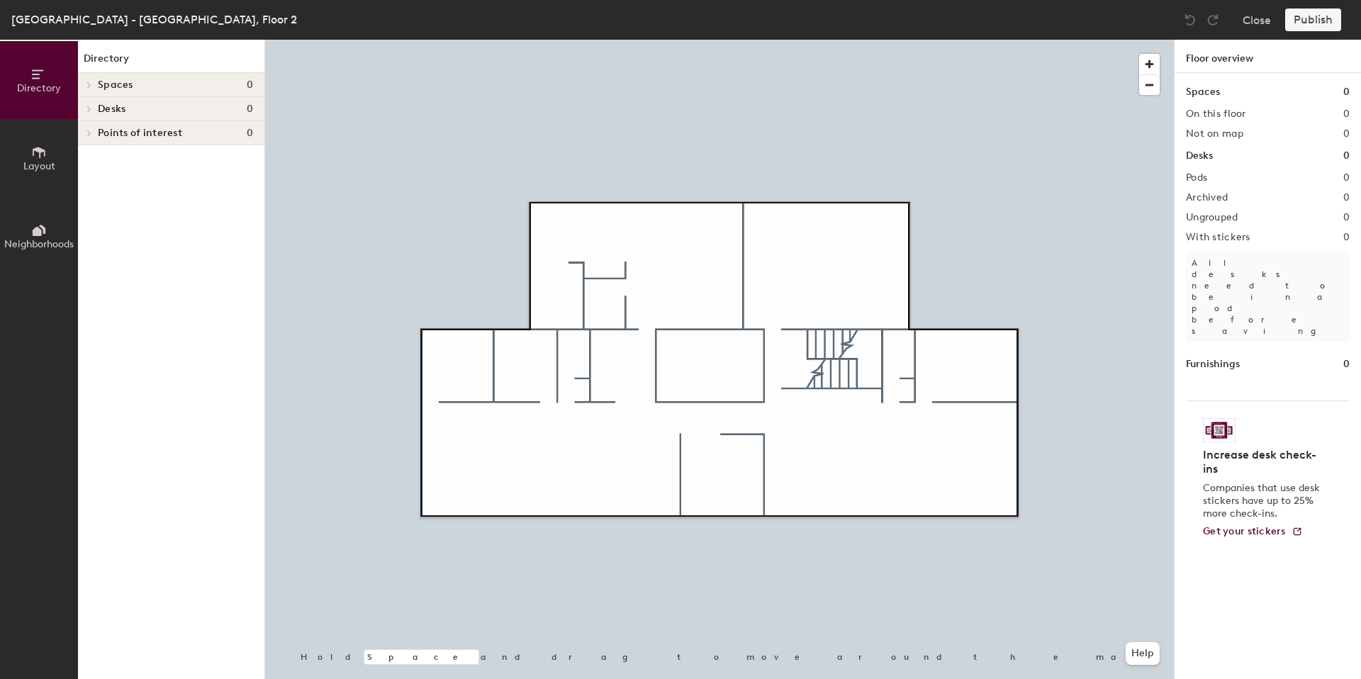
click at [133, 113] on h4 "Desks 0" at bounding box center [175, 108] width 155 height 11
click at [135, 109] on h4 "Desks 0" at bounding box center [175, 108] width 155 height 11
click at [135, 111] on h4 "Desks 0" at bounding box center [175, 108] width 155 height 11
click at [20, 166] on button "Layout" at bounding box center [39, 158] width 78 height 78
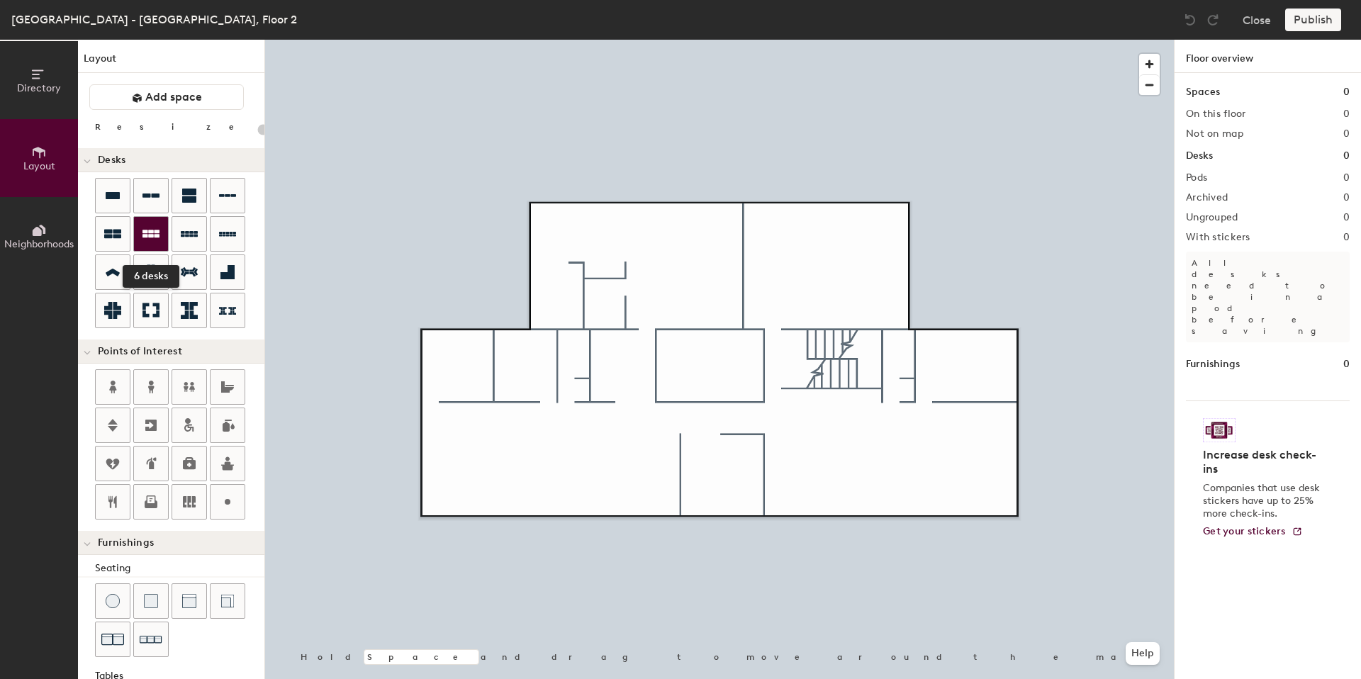
click at [153, 226] on icon at bounding box center [150, 233] width 17 height 17
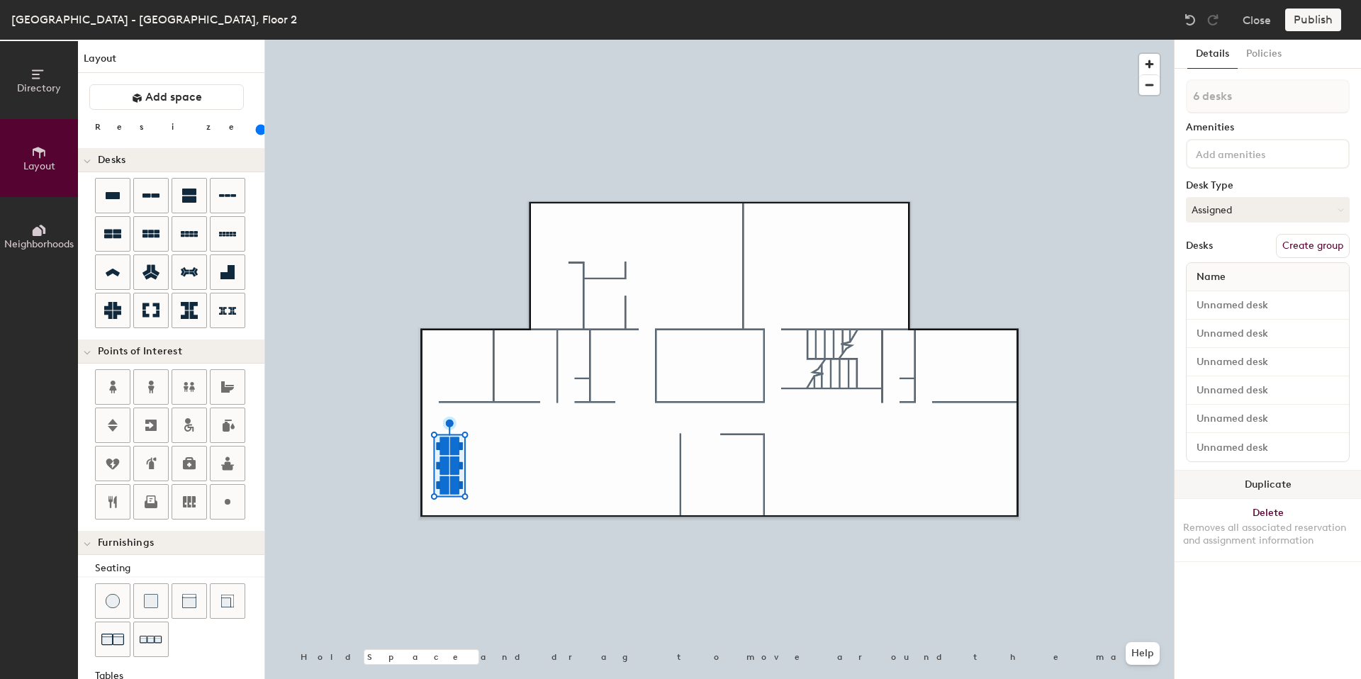
click at [1265, 482] on button "Duplicate" at bounding box center [1268, 485] width 186 height 28
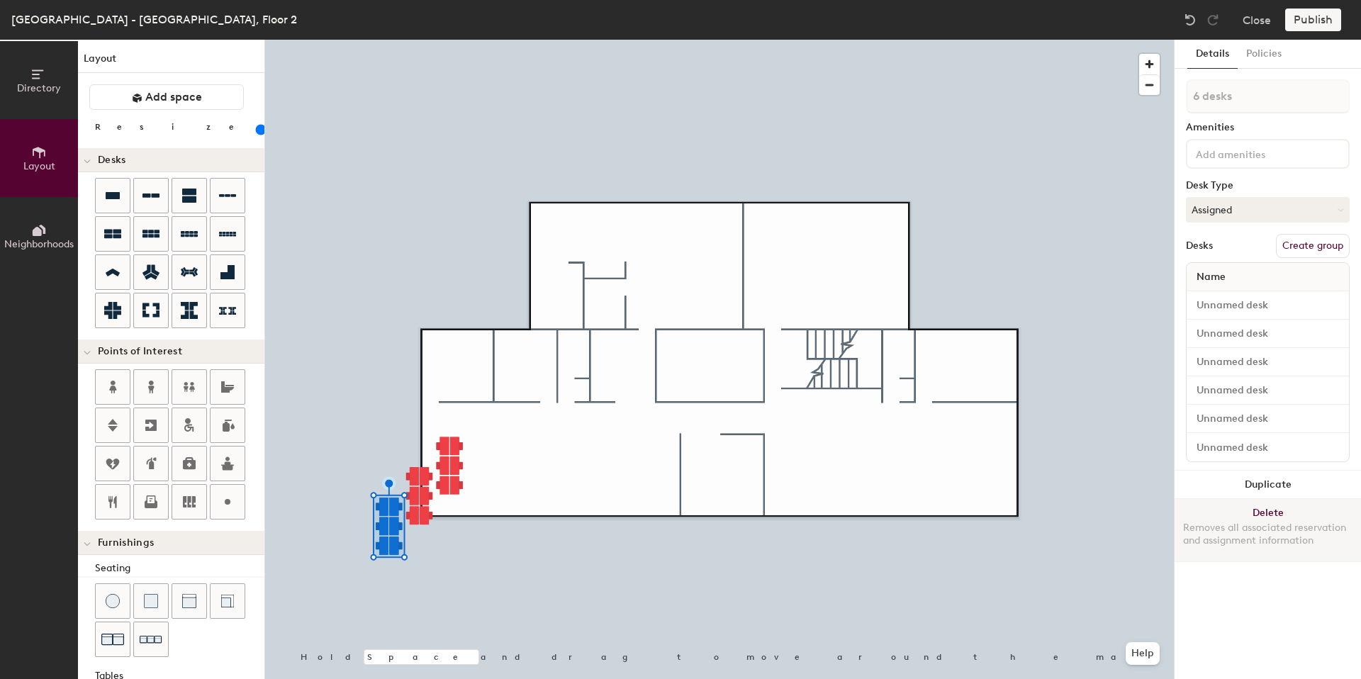
click at [1259, 514] on button "Delete Removes all associated reservation and assignment information" at bounding box center [1268, 530] width 186 height 62
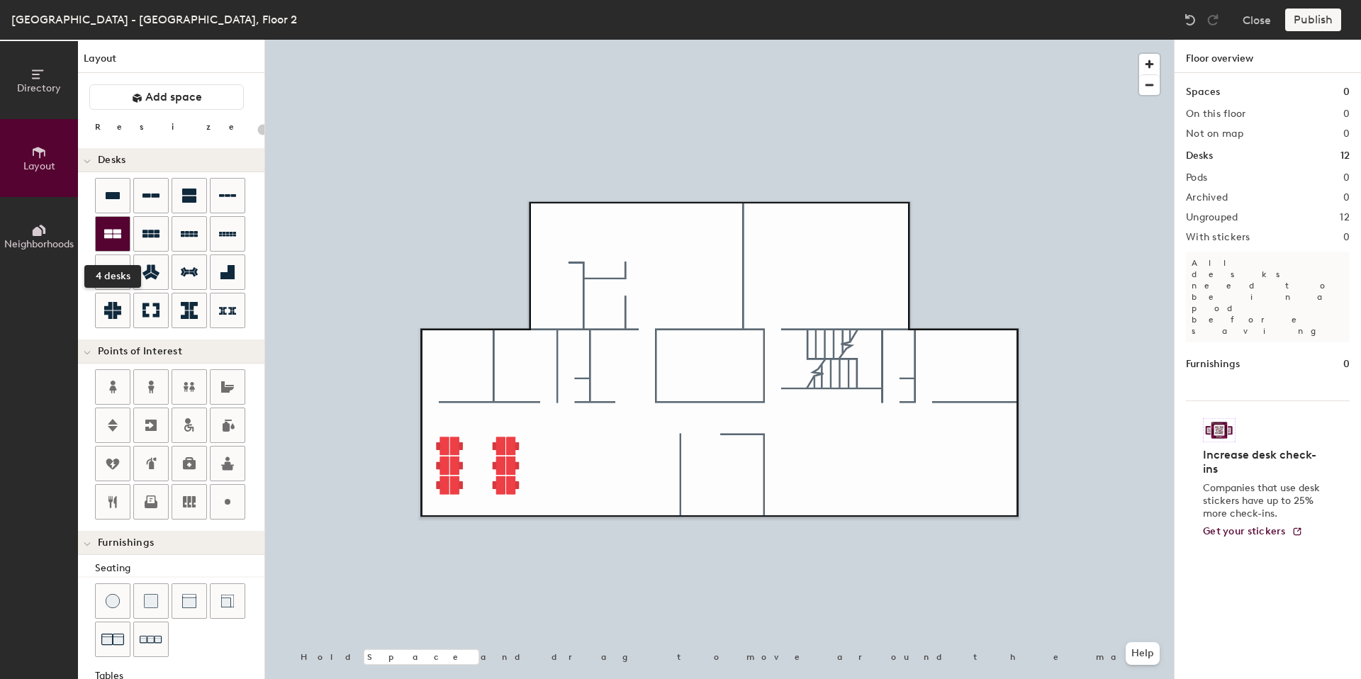
click at [103, 230] on div at bounding box center [113, 234] width 34 height 34
type input "140"
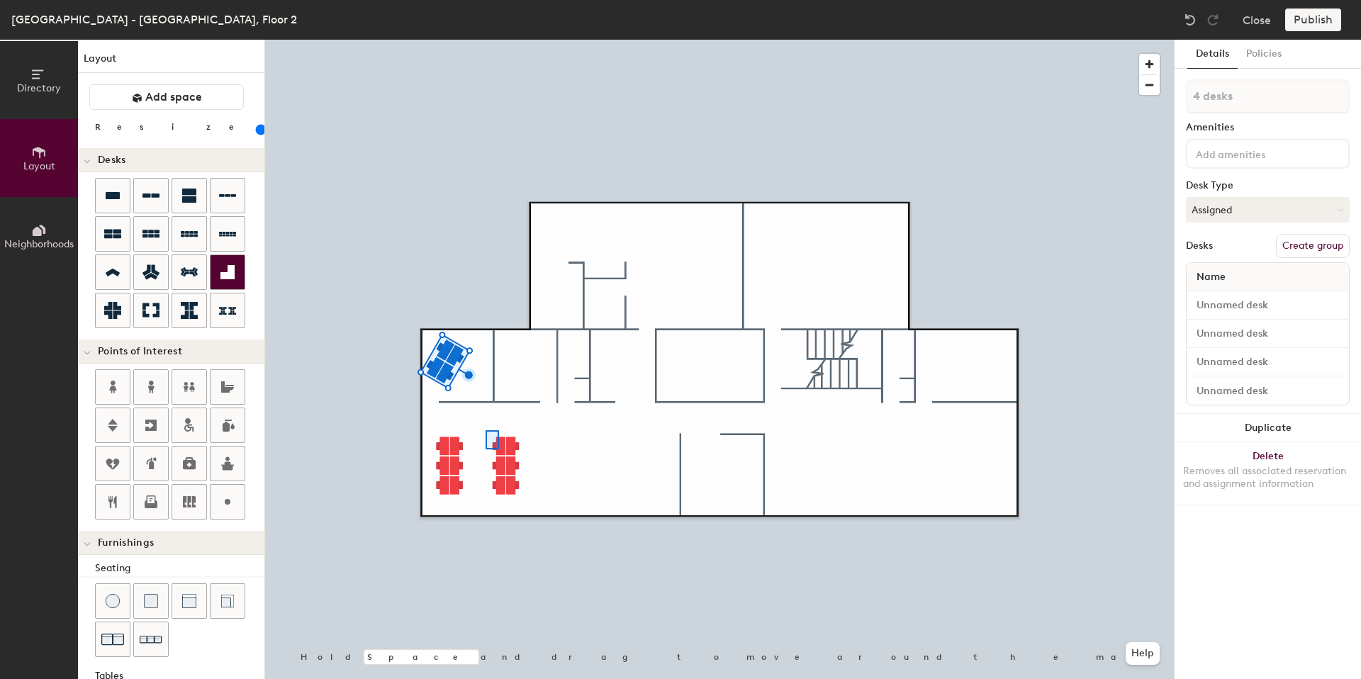
type input "6 desks"
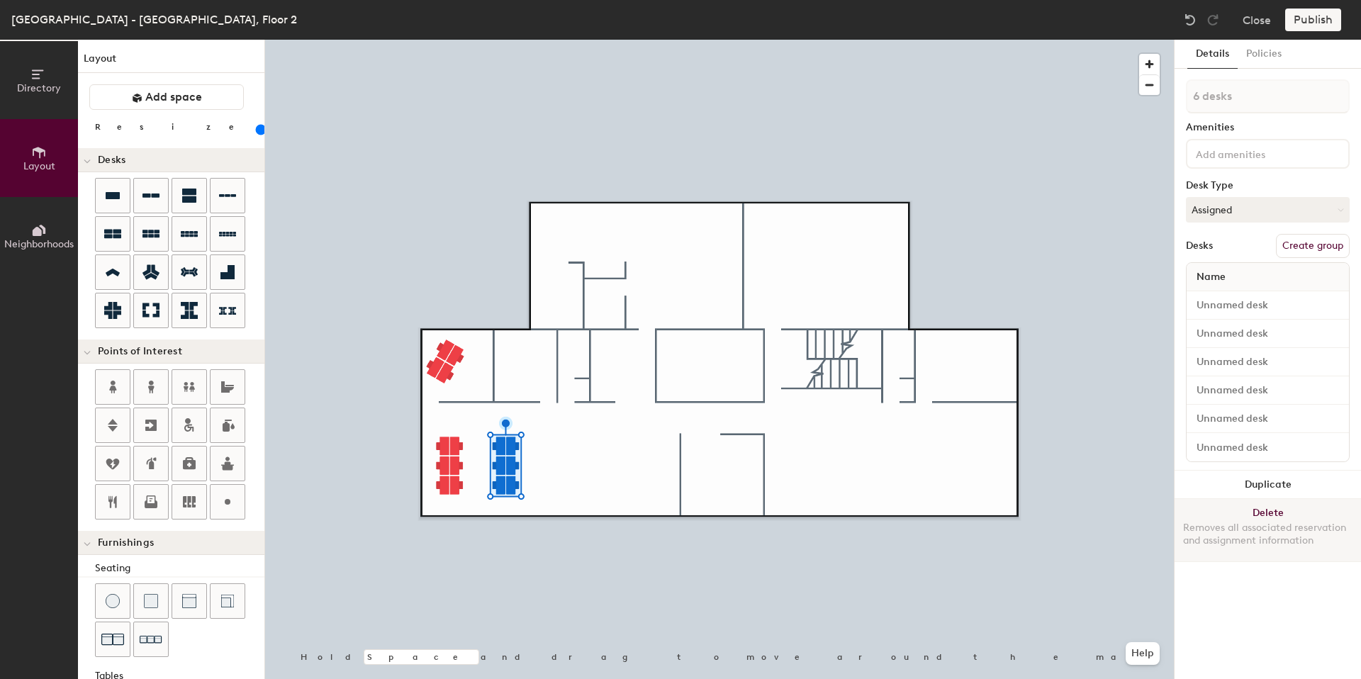
click at [1261, 506] on button "Delete Removes all associated reservation and assignment information" at bounding box center [1268, 530] width 186 height 62
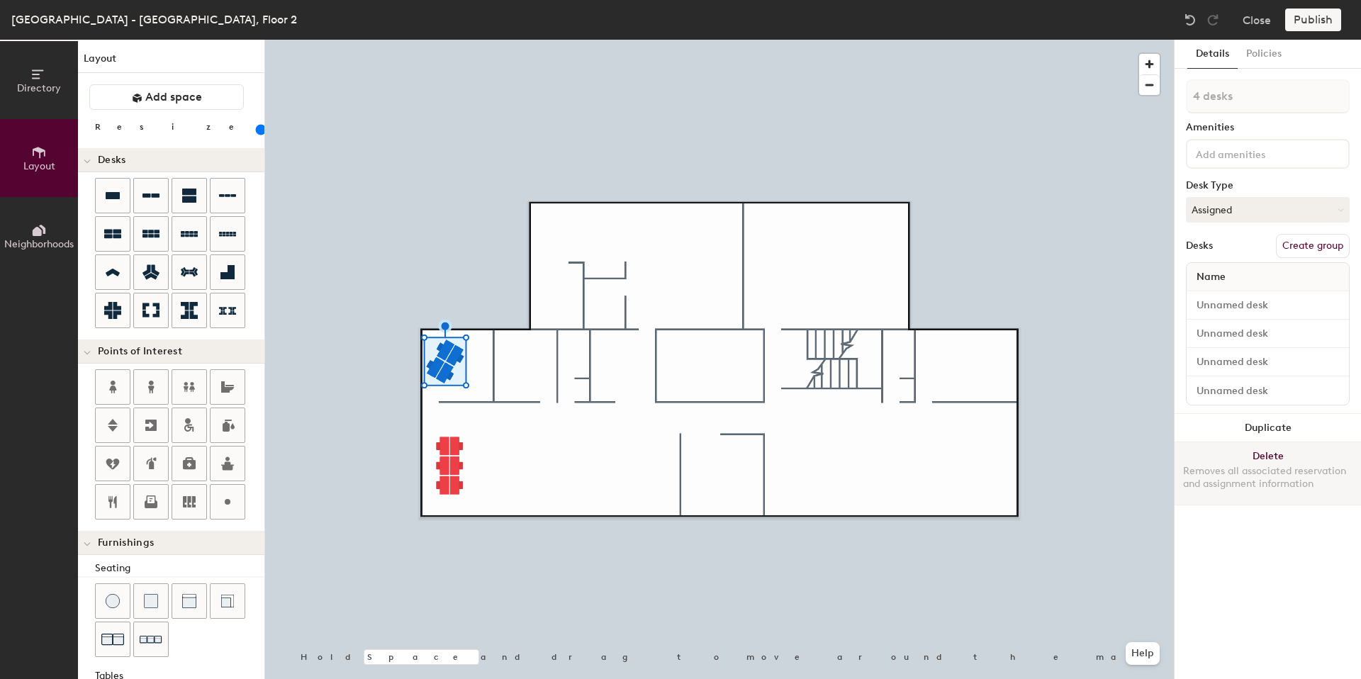
click at [1270, 456] on button "Delete Removes all associated reservation and assignment information" at bounding box center [1268, 473] width 186 height 62
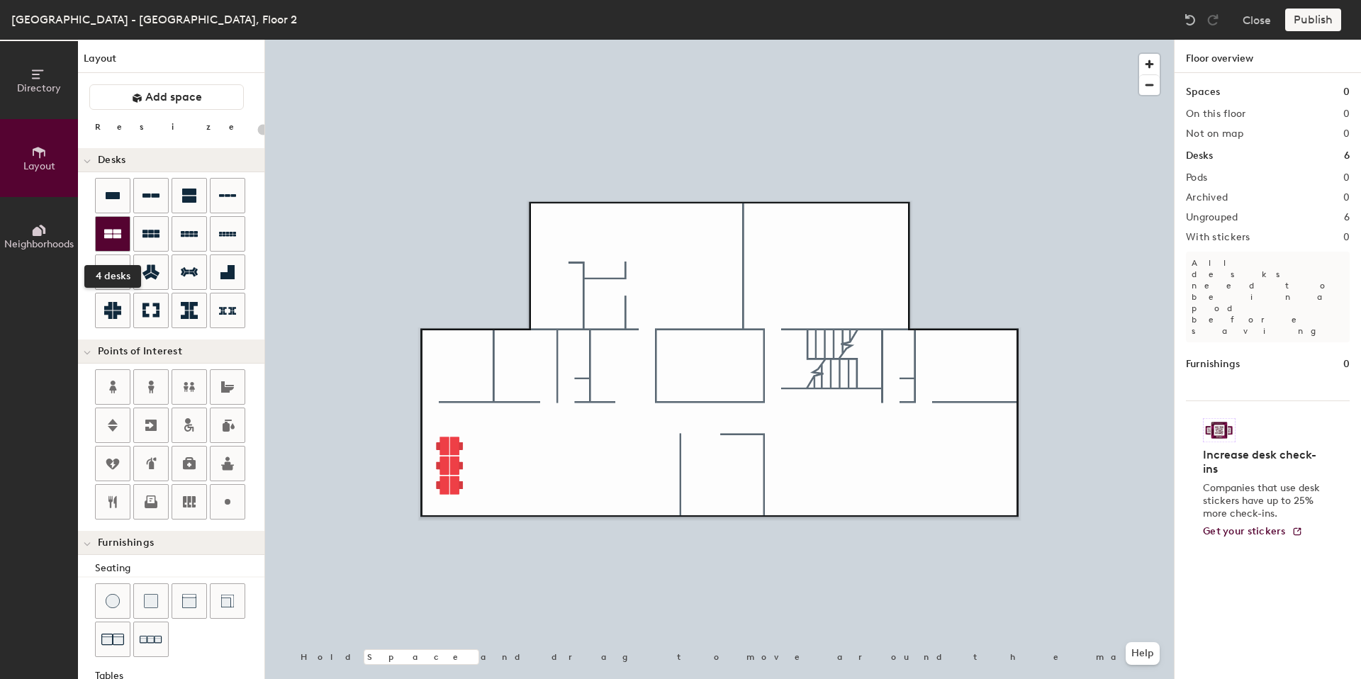
click at [121, 242] on div at bounding box center [113, 234] width 34 height 34
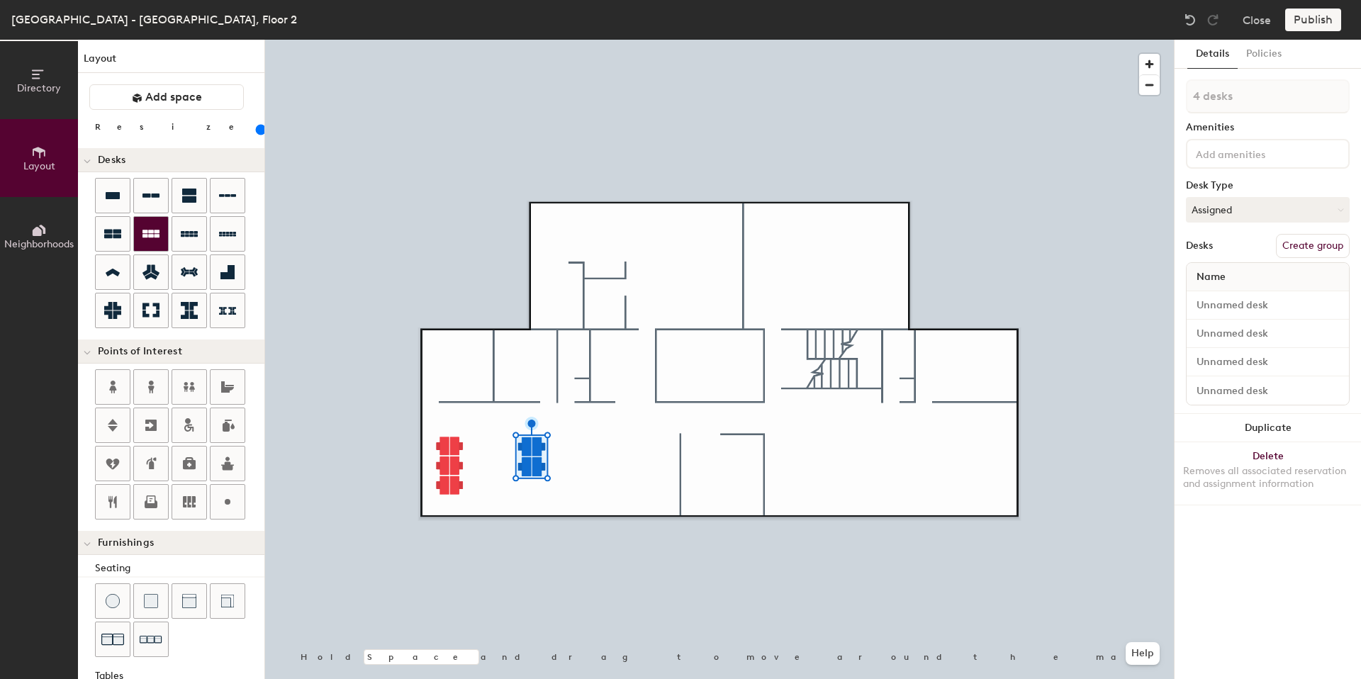
click at [162, 236] on div at bounding box center [151, 234] width 34 height 34
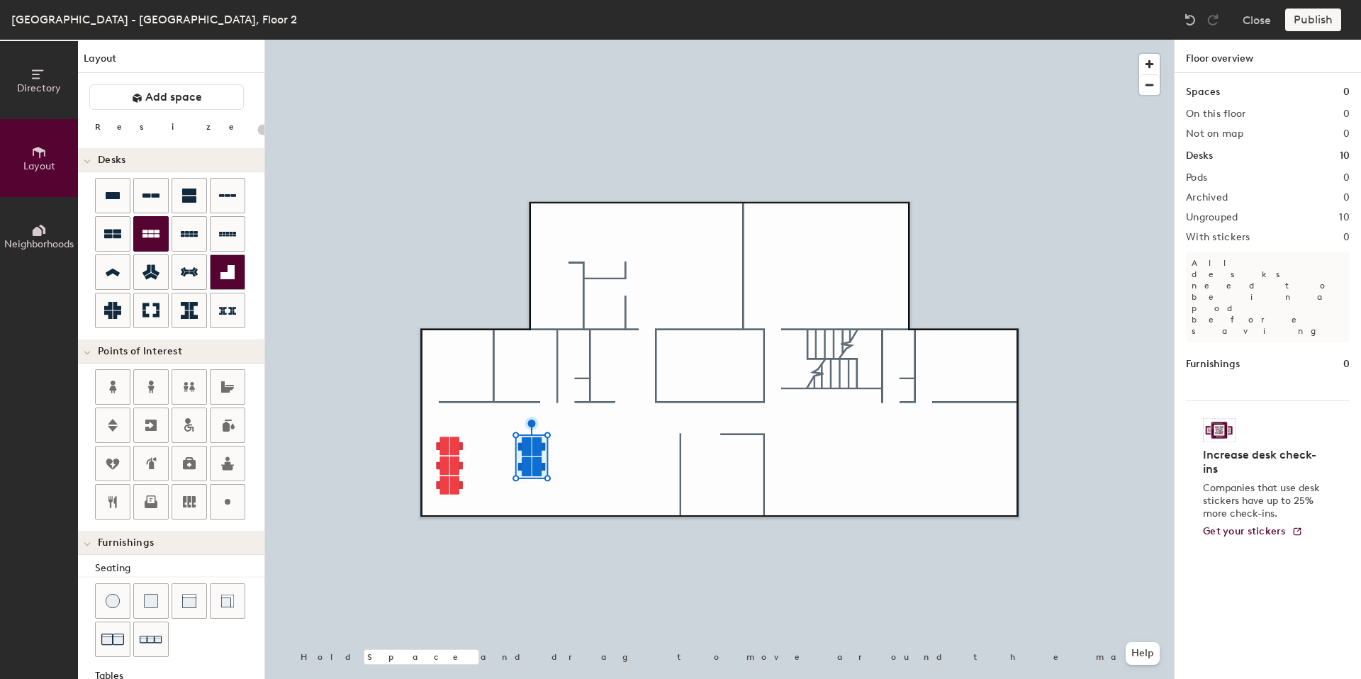
type input "140"
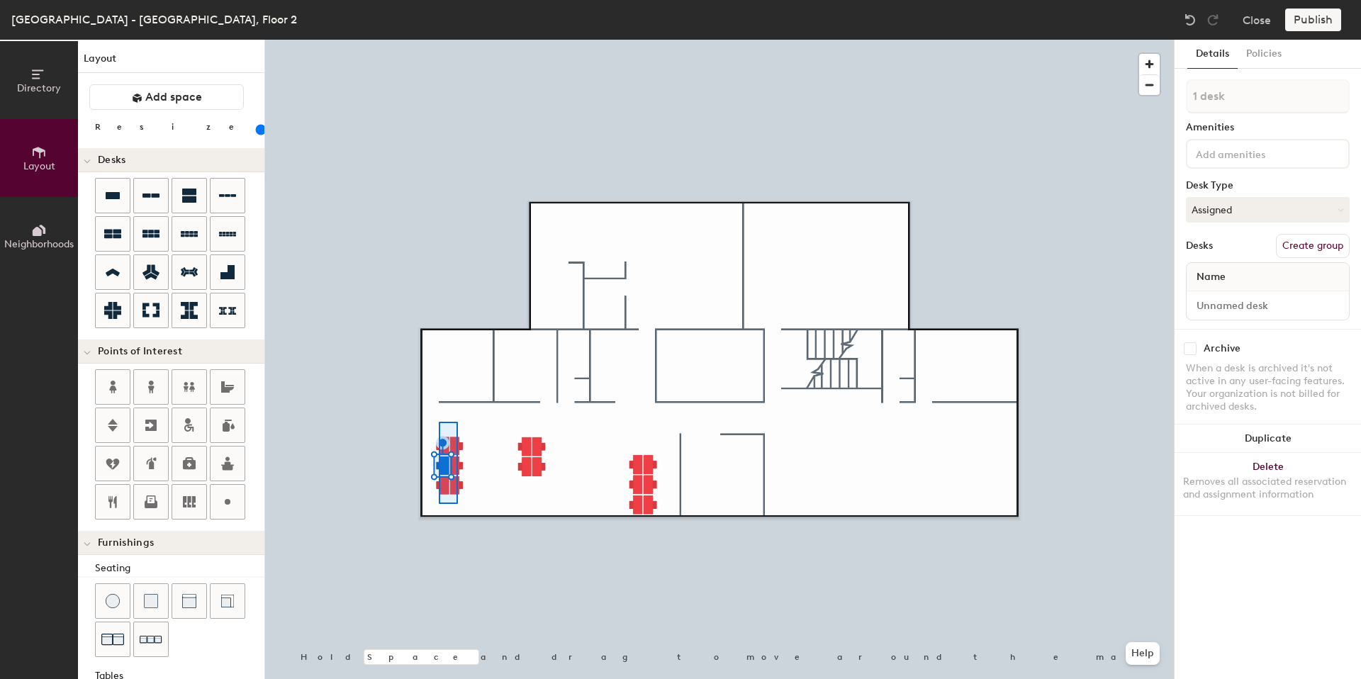
type input "6 desks"
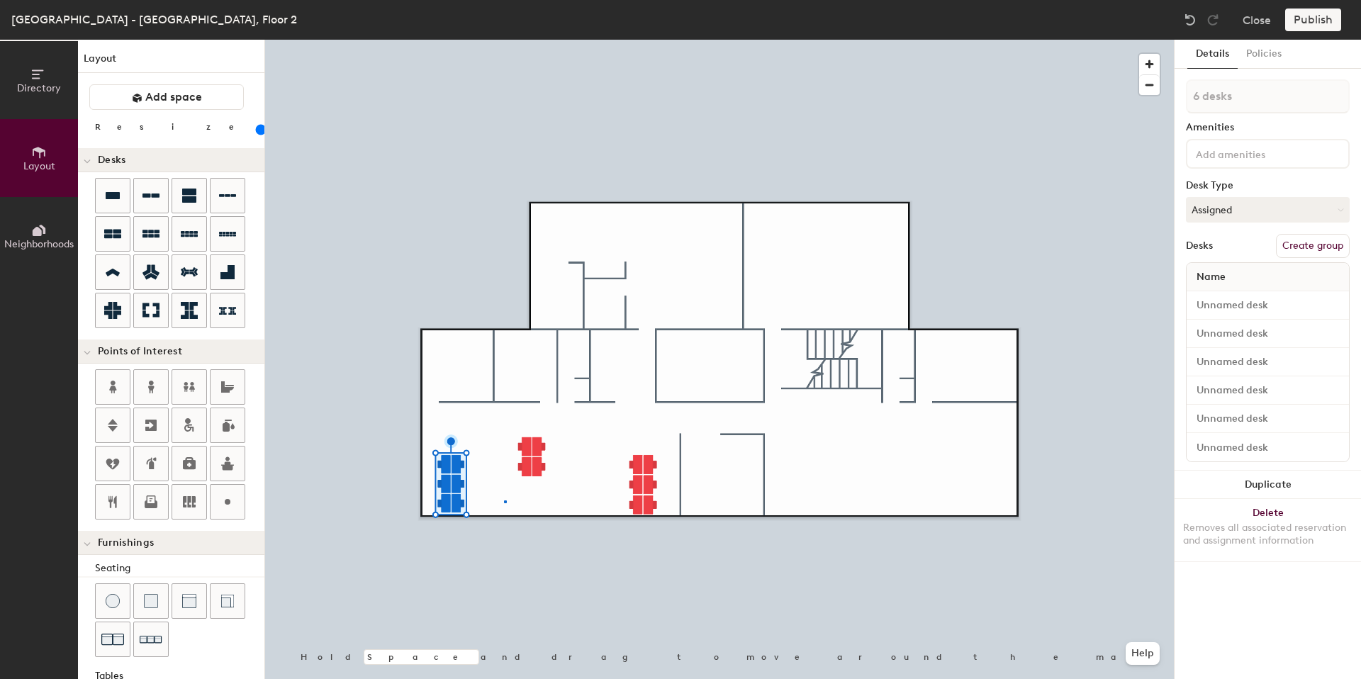
click at [504, 40] on div at bounding box center [719, 40] width 909 height 0
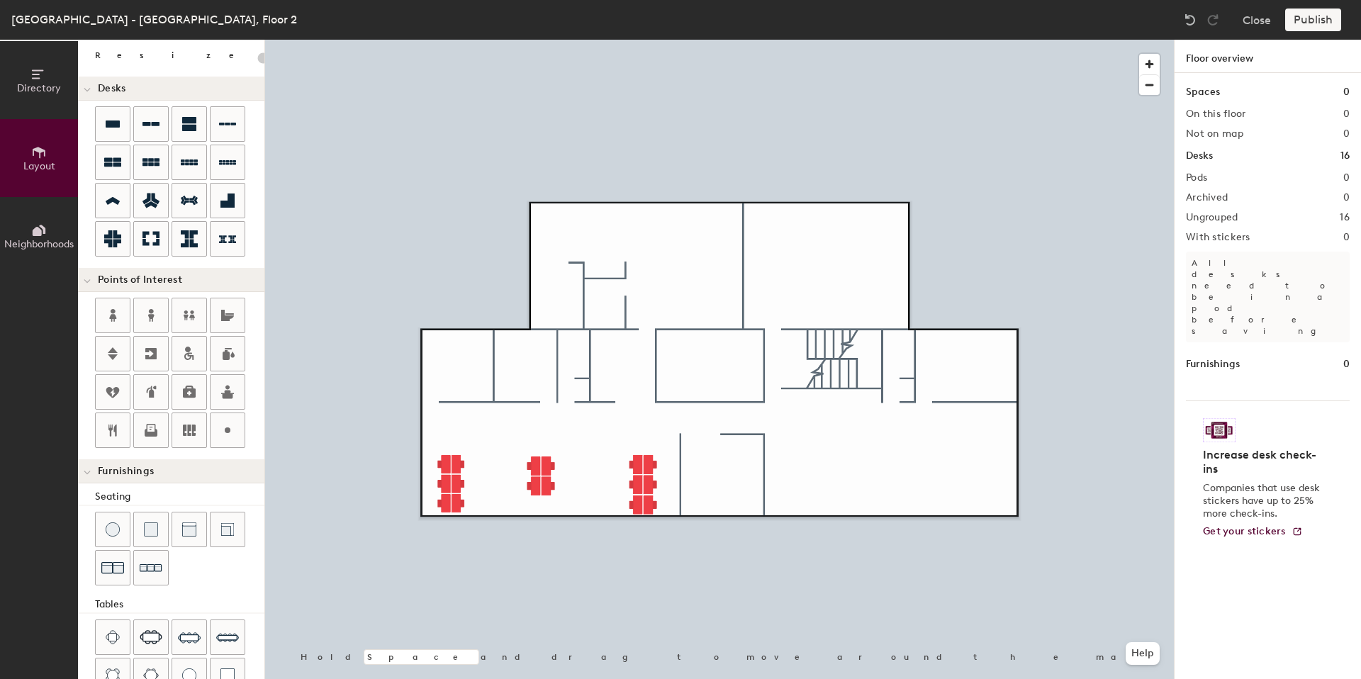
scroll to position [216, 0]
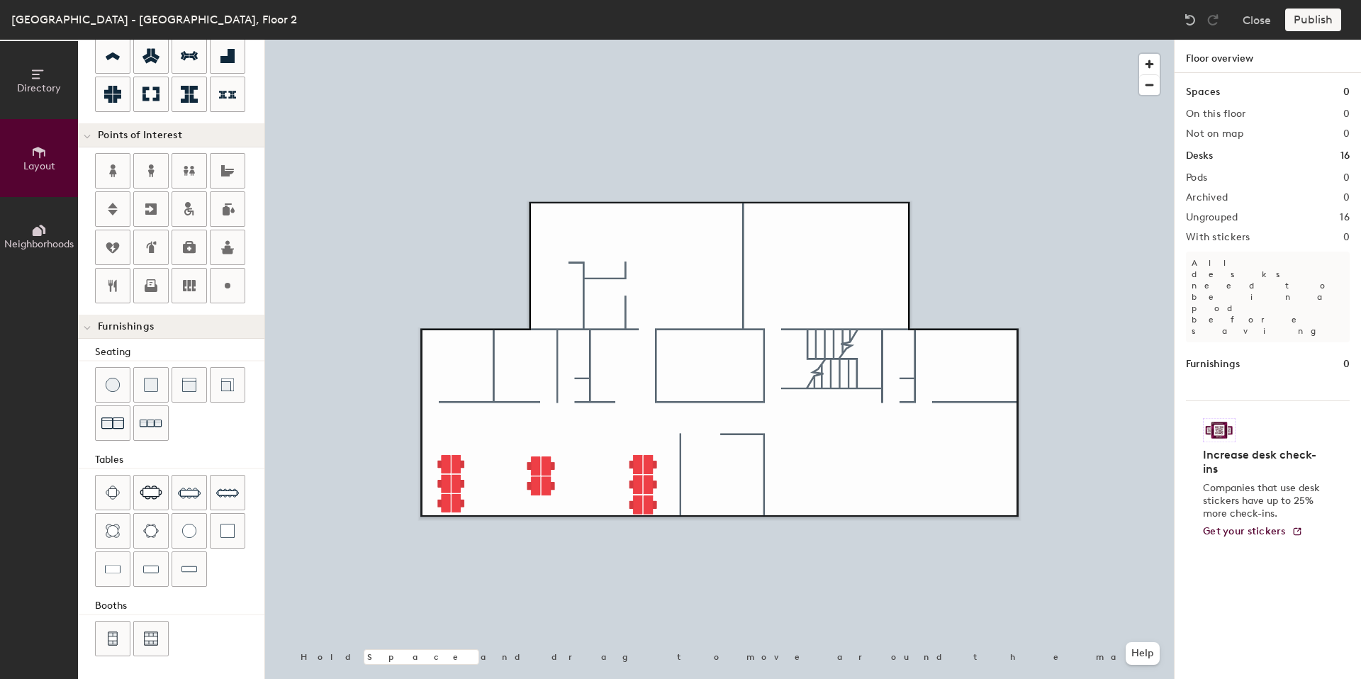
click at [458, 361] on div "Directory Layout Neighborhoods Layout Add space Resize Desks Points of Interest…" at bounding box center [680, 359] width 1361 height 639
click at [525, 368] on div "Directory Layout Neighborhoods Layout Add space Resize Desks Points of Interest…" at bounding box center [680, 359] width 1361 height 639
click at [123, 504] on div at bounding box center [113, 493] width 34 height 34
click at [112, 493] on img at bounding box center [113, 493] width 14 height 14
click at [115, 531] on img at bounding box center [113, 531] width 14 height 14
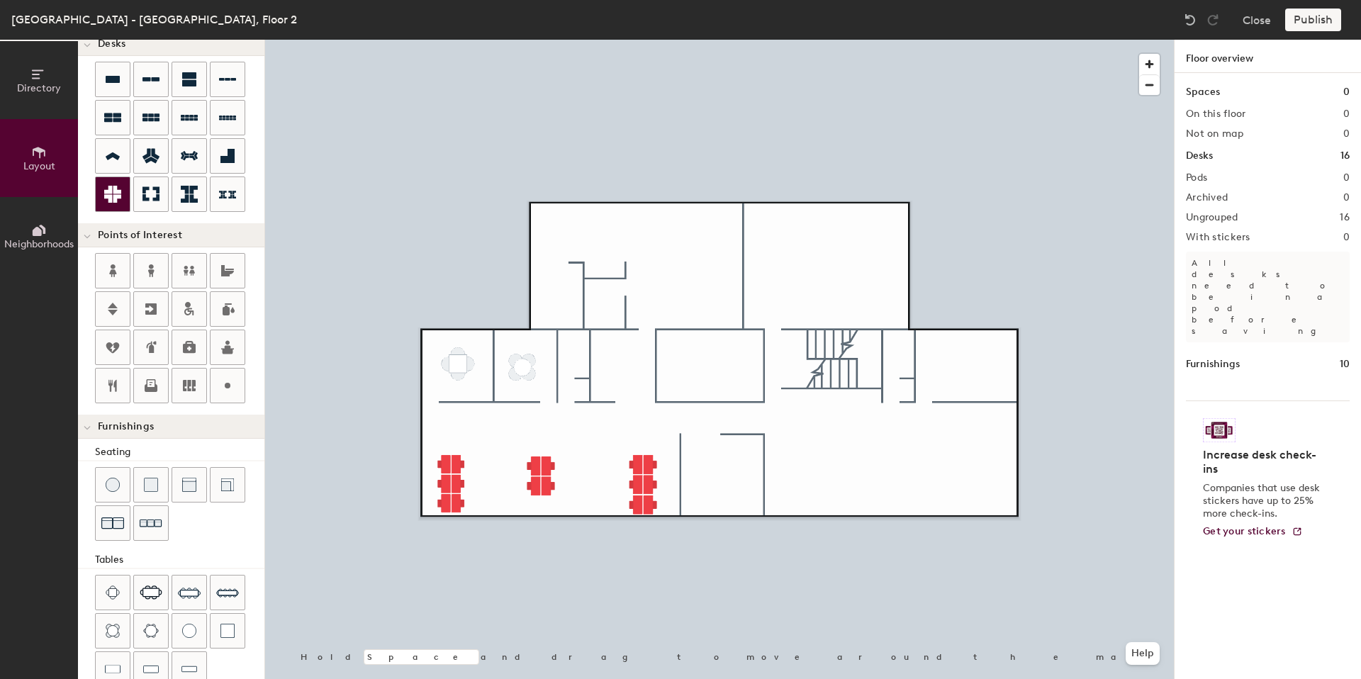
scroll to position [0, 0]
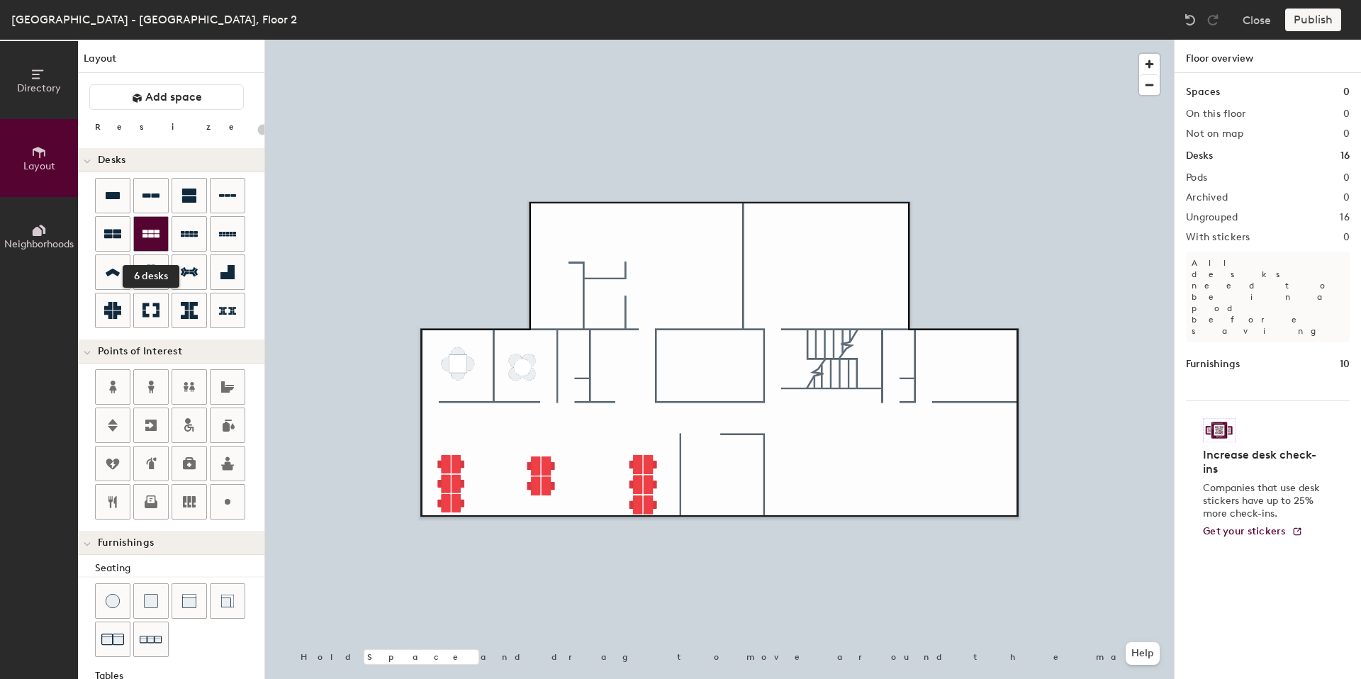
click at [158, 230] on icon at bounding box center [150, 234] width 17 height 8
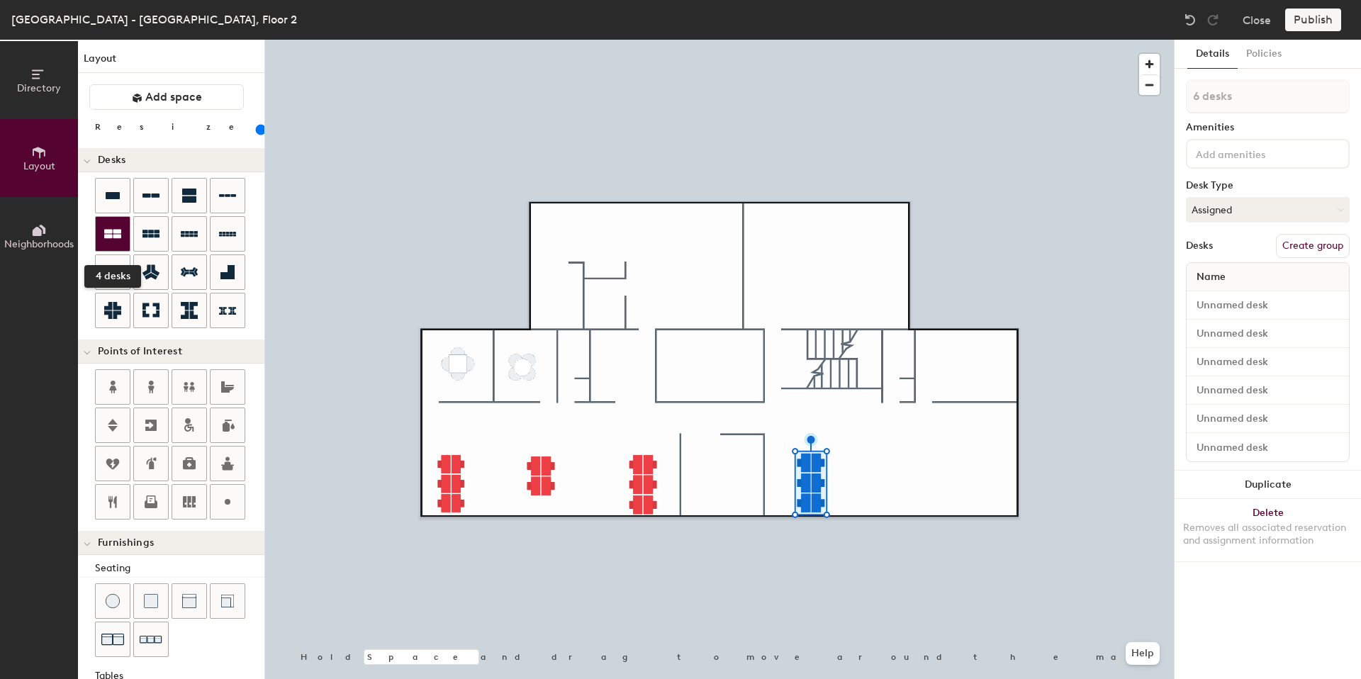
click at [121, 224] on div at bounding box center [113, 234] width 34 height 34
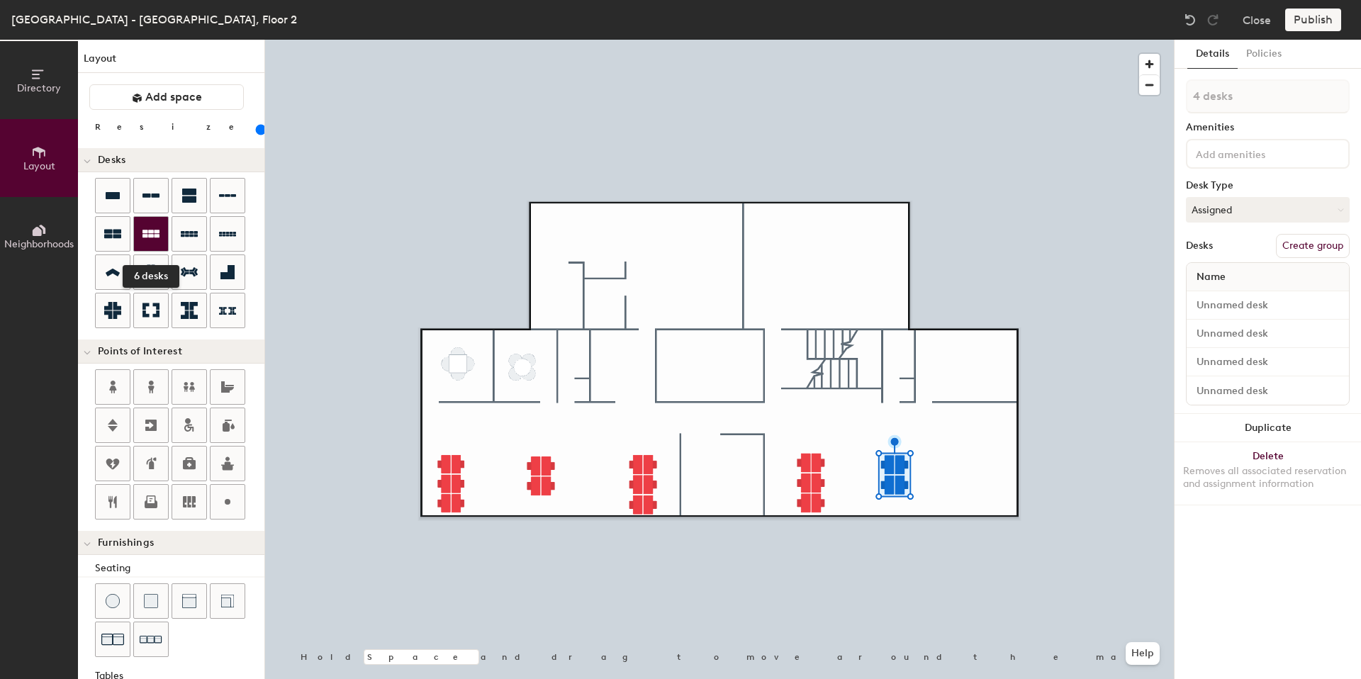
click at [149, 233] on icon at bounding box center [150, 234] width 17 height 8
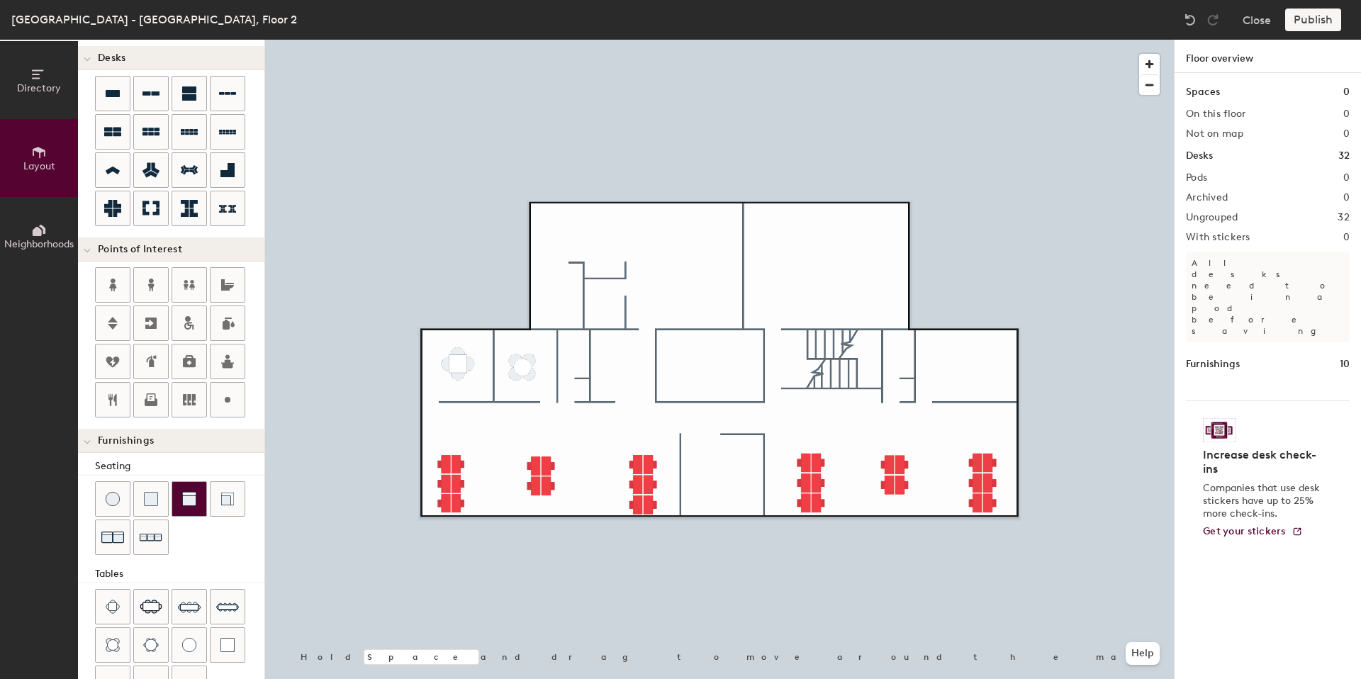
scroll to position [216, 0]
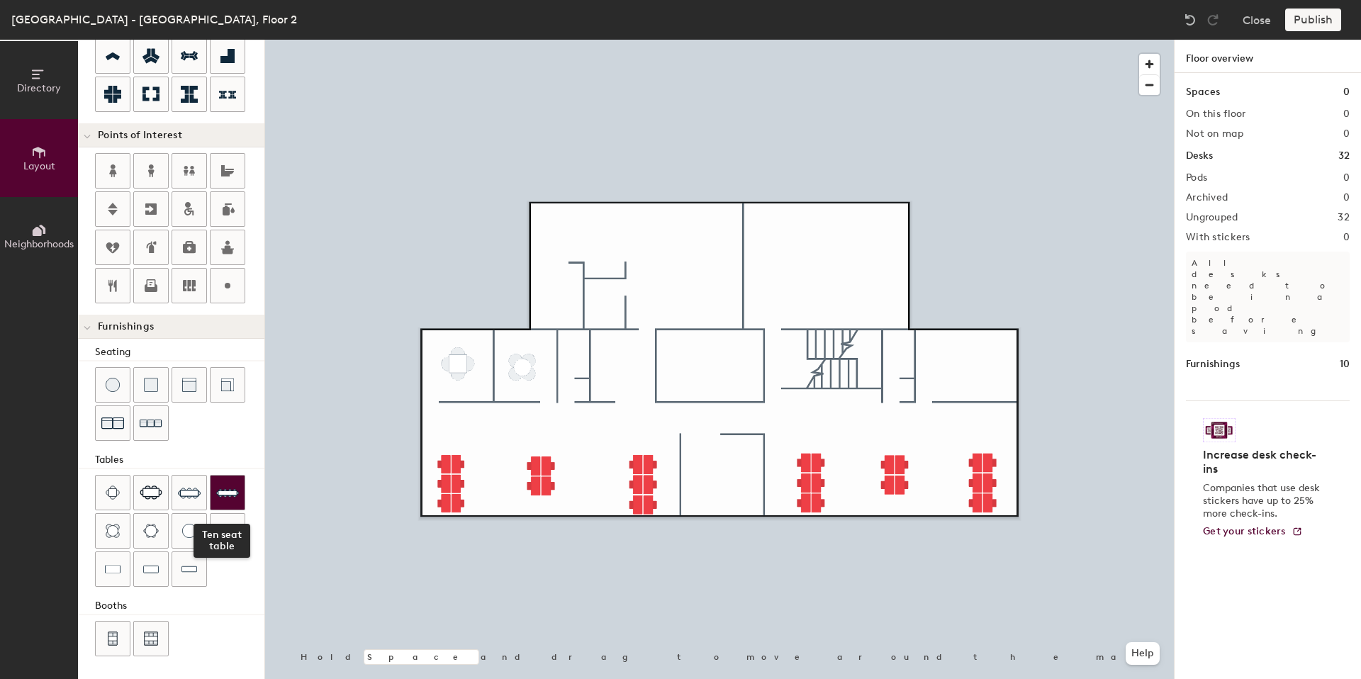
click at [228, 491] on img at bounding box center [227, 492] width 23 height 23
click at [292, 552] on span "Delete" at bounding box center [299, 550] width 50 height 24
click at [184, 488] on img at bounding box center [189, 492] width 23 height 23
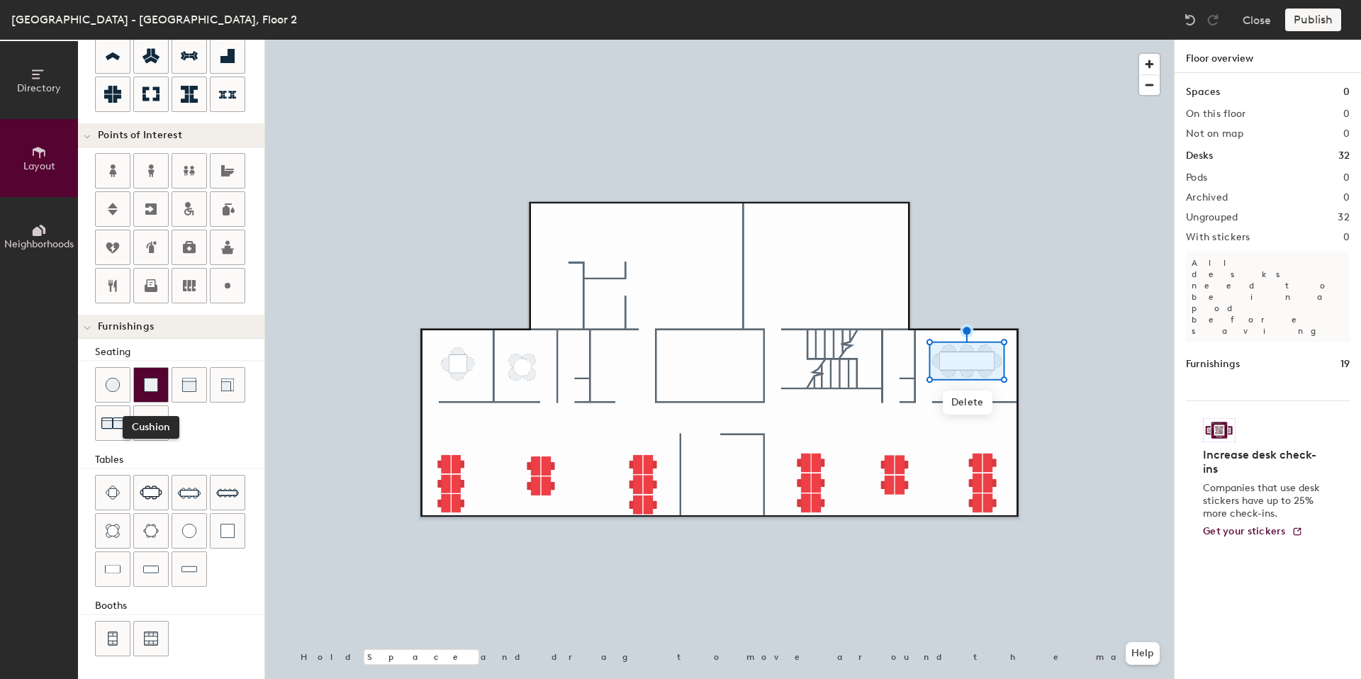
click at [147, 384] on img at bounding box center [151, 385] width 14 height 14
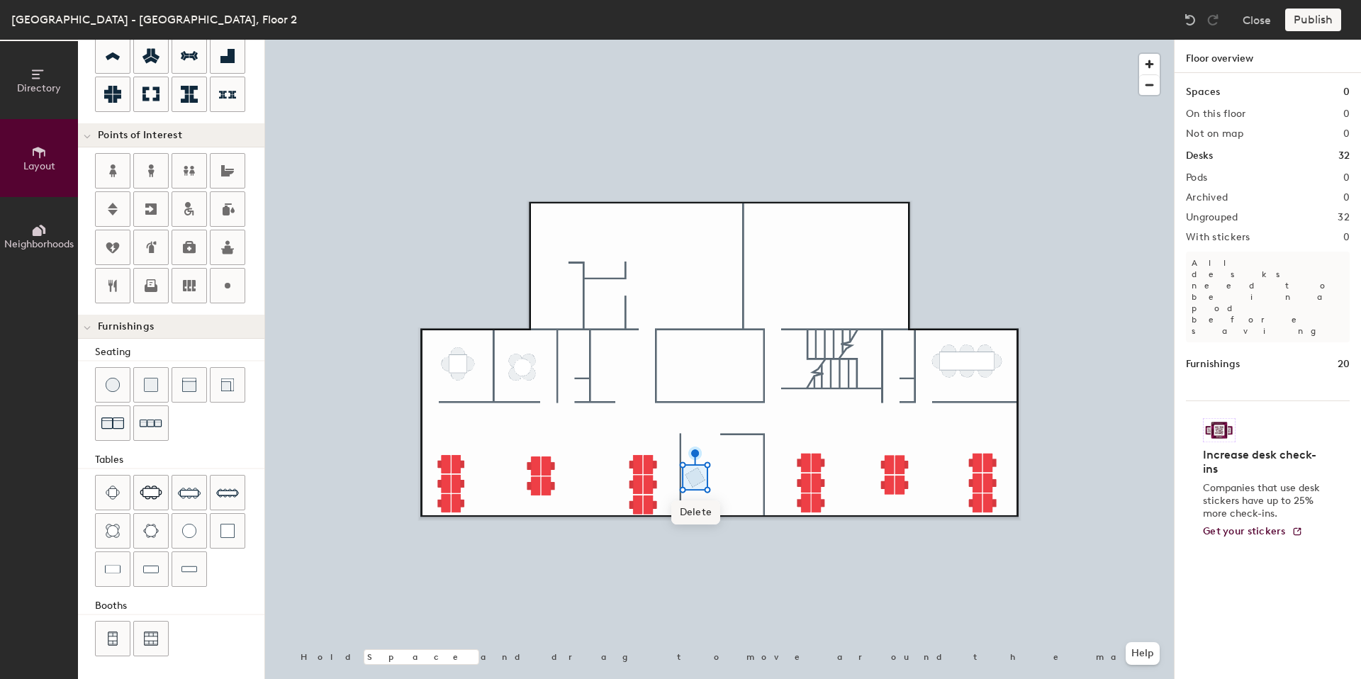
click at [689, 512] on span "Delete" at bounding box center [696, 512] width 50 height 24
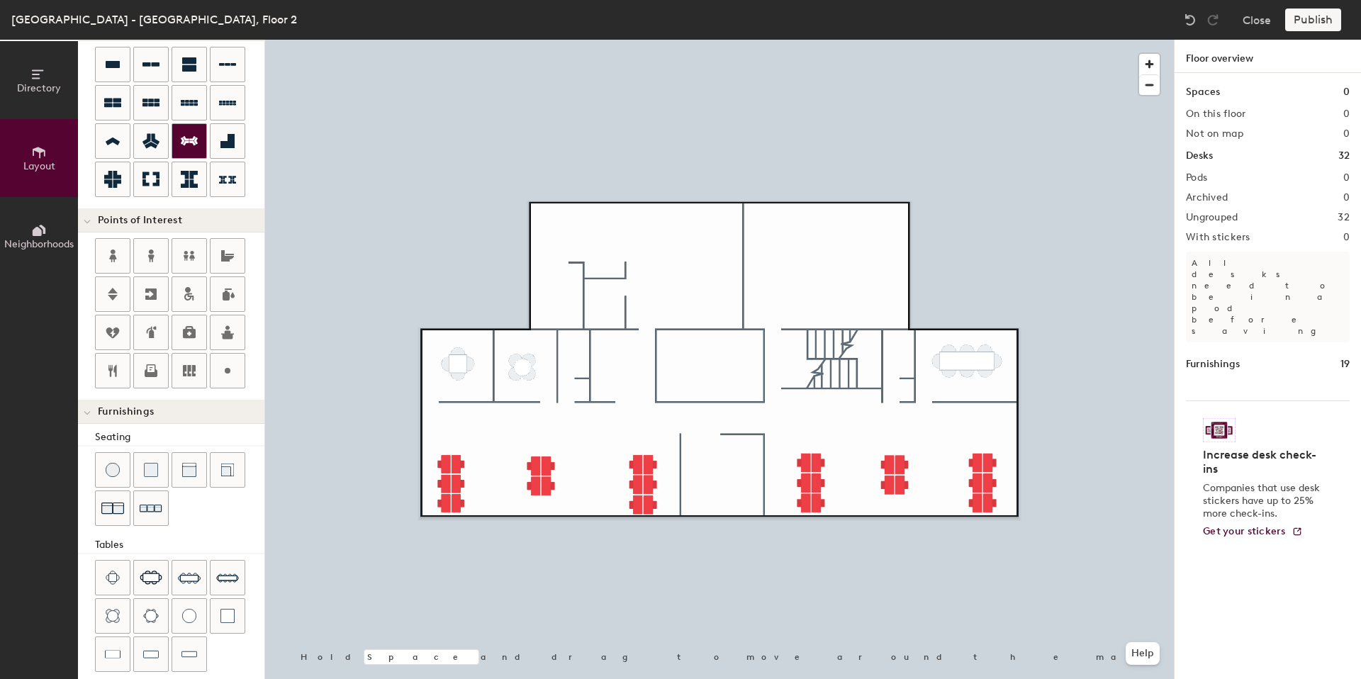
scroll to position [0, 0]
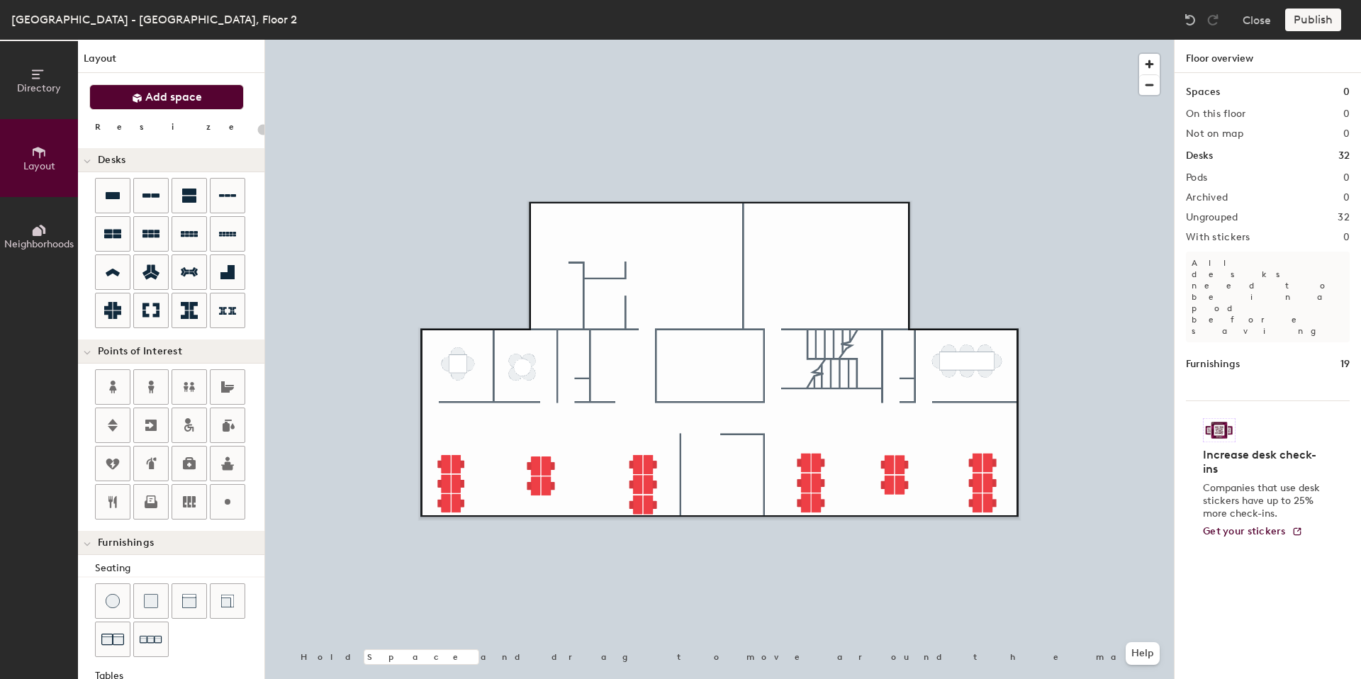
click at [192, 94] on span "Add space" at bounding box center [173, 97] width 57 height 14
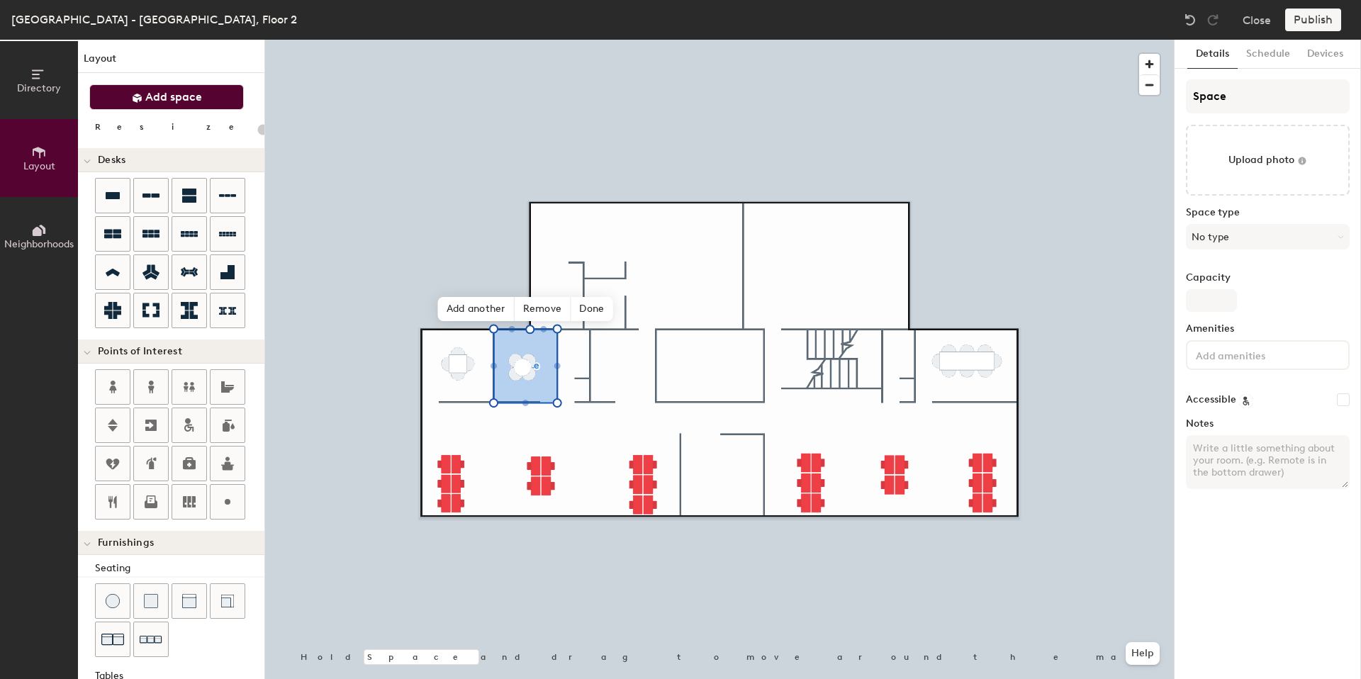
click at [176, 104] on button "Add space" at bounding box center [166, 97] width 155 height 26
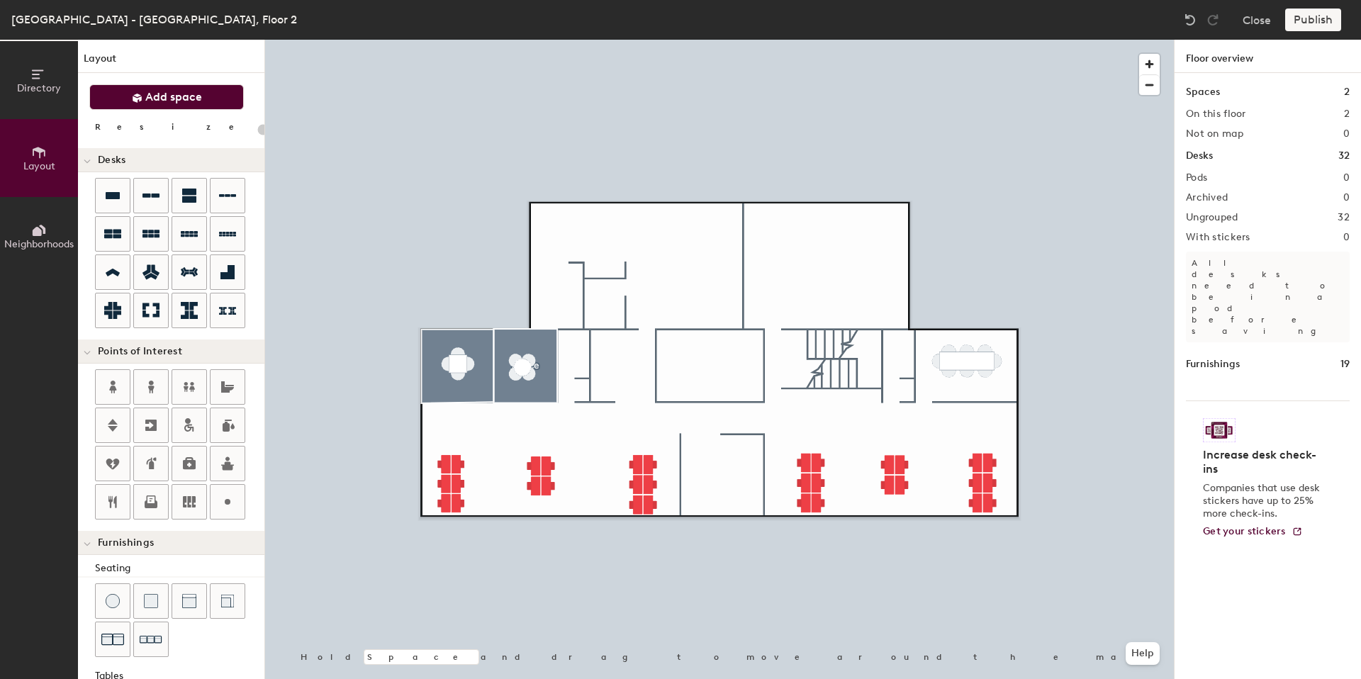
click at [161, 99] on span "Add space" at bounding box center [173, 97] width 57 height 14
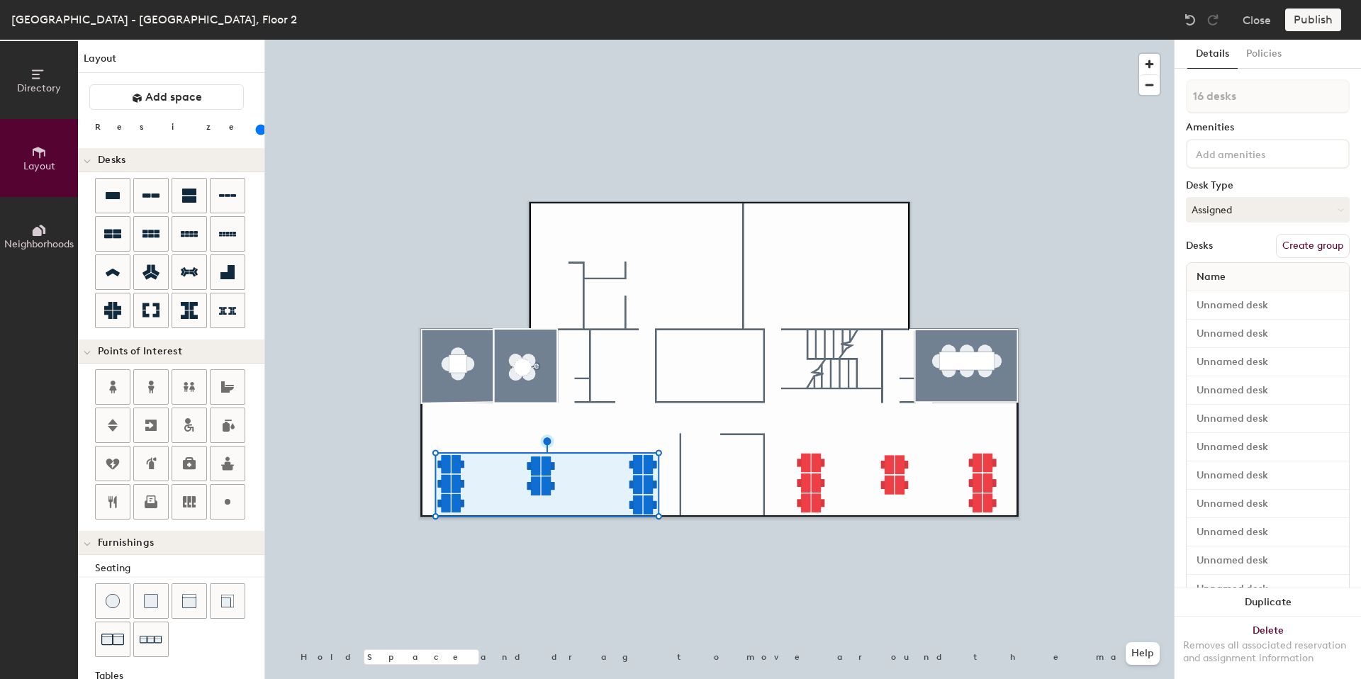
click at [1299, 247] on button "Create group" at bounding box center [1313, 246] width 74 height 24
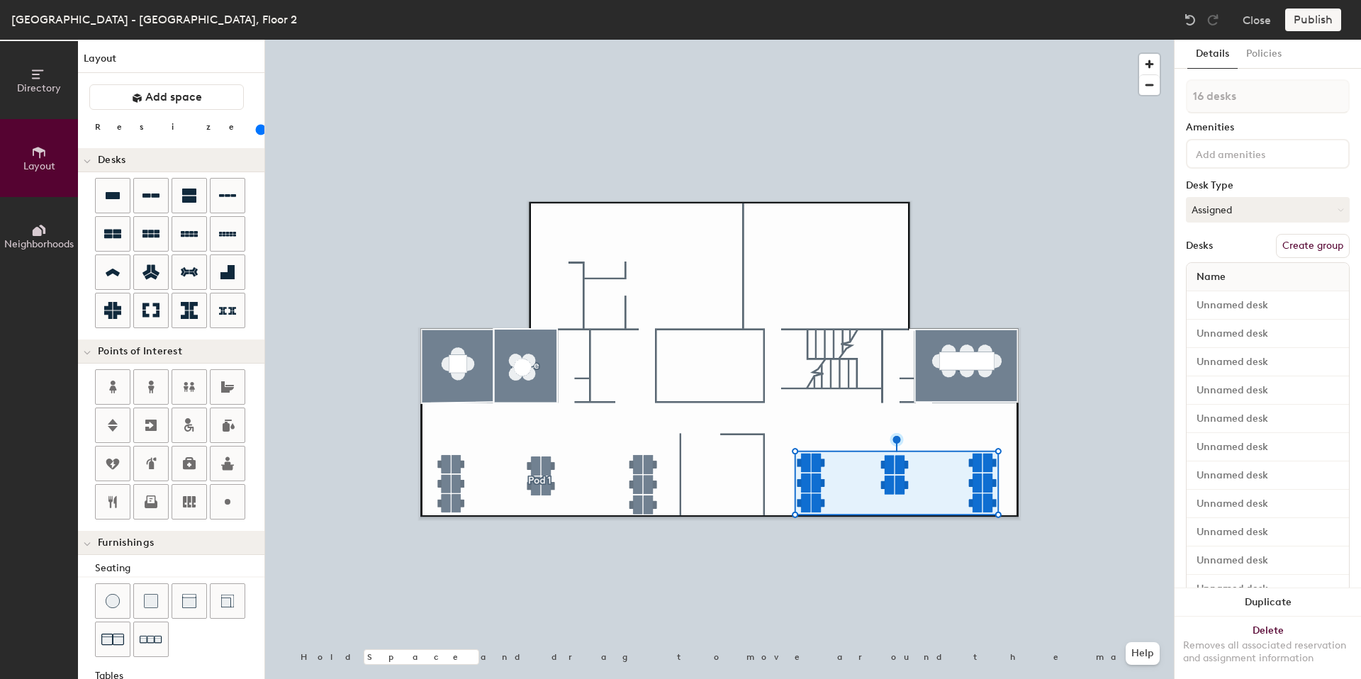
click at [1314, 243] on button "Create group" at bounding box center [1313, 246] width 74 height 24
click at [1318, 18] on button "Publish" at bounding box center [1313, 20] width 56 height 23
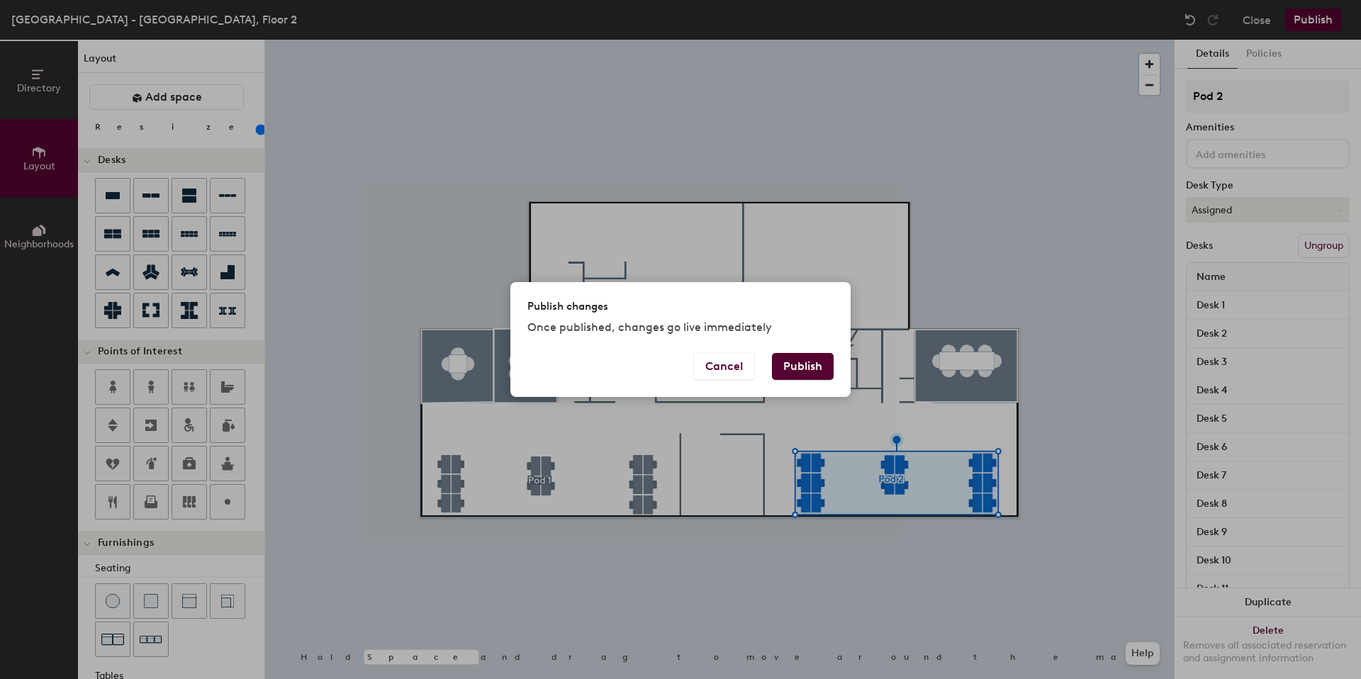
click at [822, 358] on button "Publish" at bounding box center [803, 366] width 62 height 27
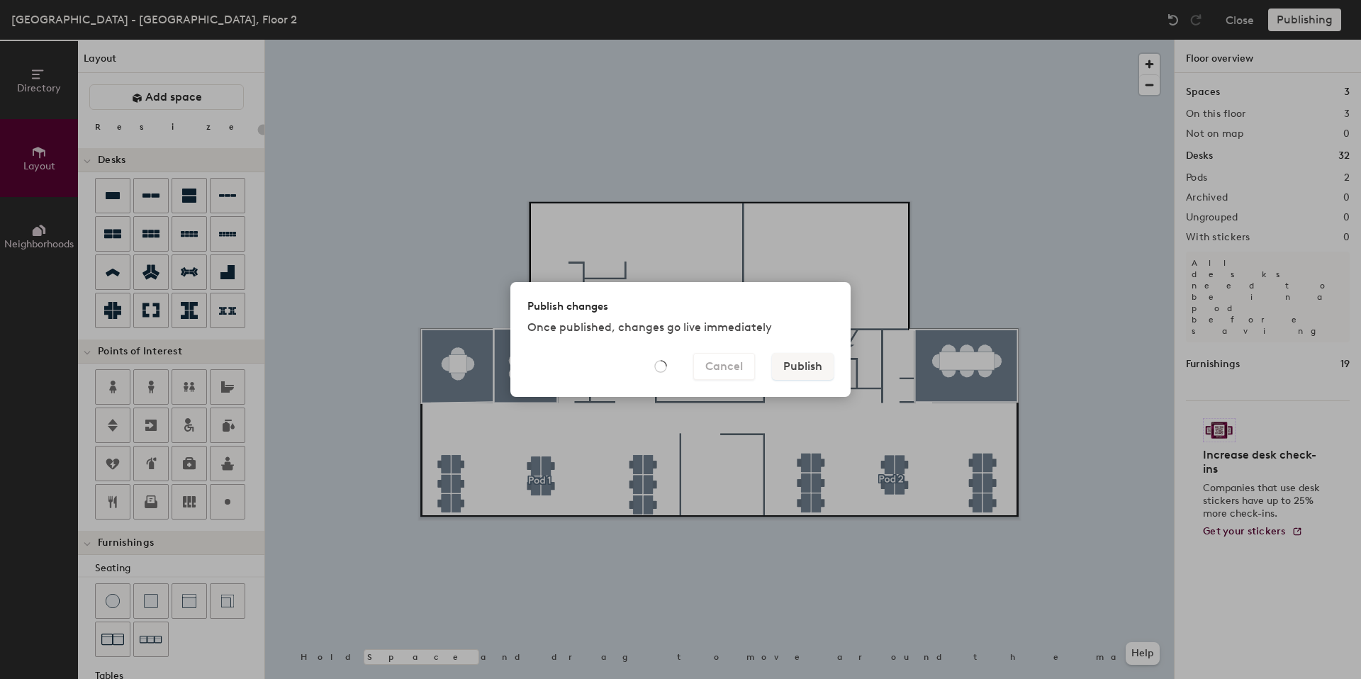
type input "20"
